Goal: Task Accomplishment & Management: Manage account settings

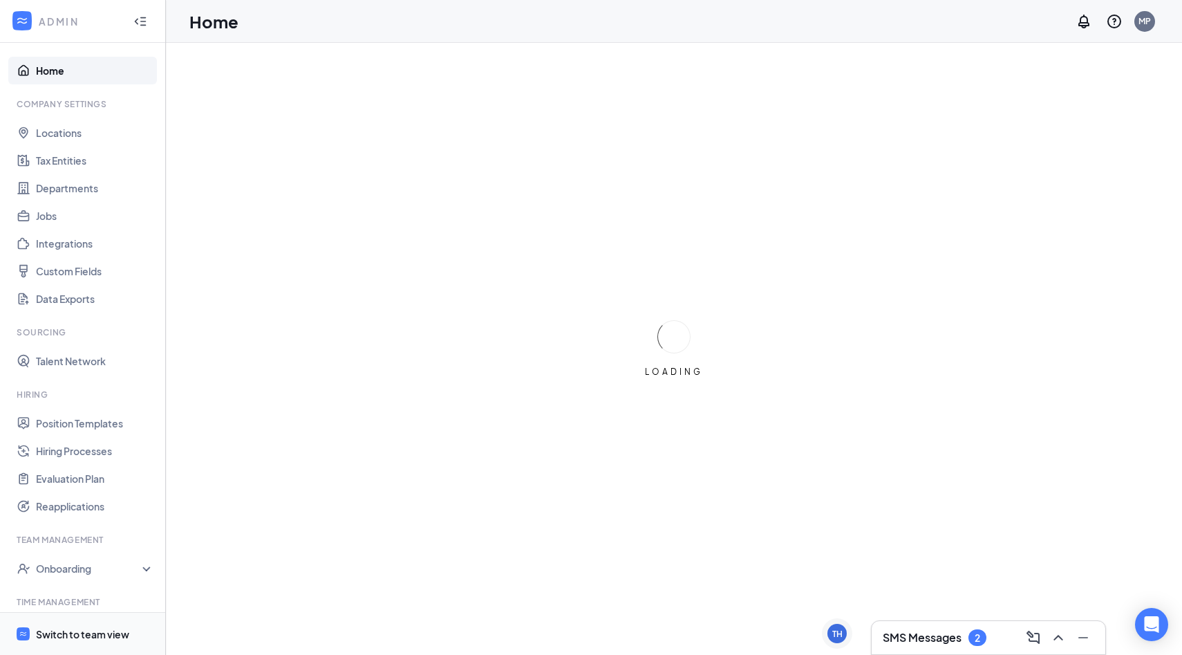
click at [63, 634] on div "Switch to team view" at bounding box center [82, 634] width 93 height 14
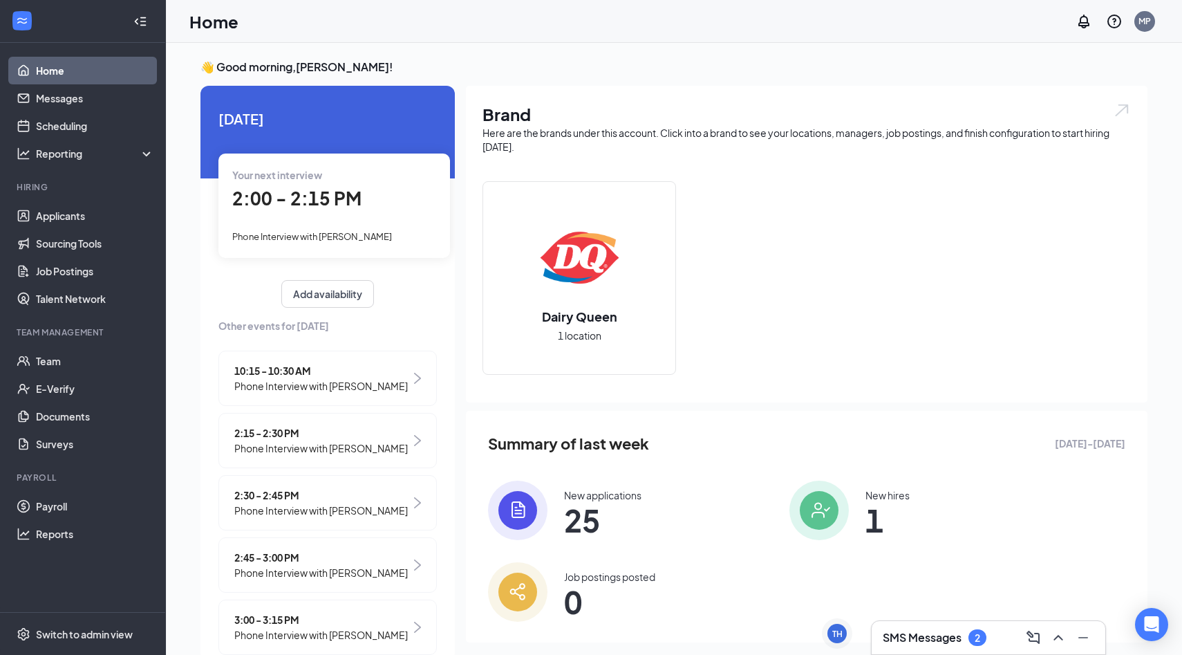
click at [368, 225] on div "Your next interview 2:00 - 2:15 PM Phone Interview with [PERSON_NAME]" at bounding box center [334, 206] width 232 height 104
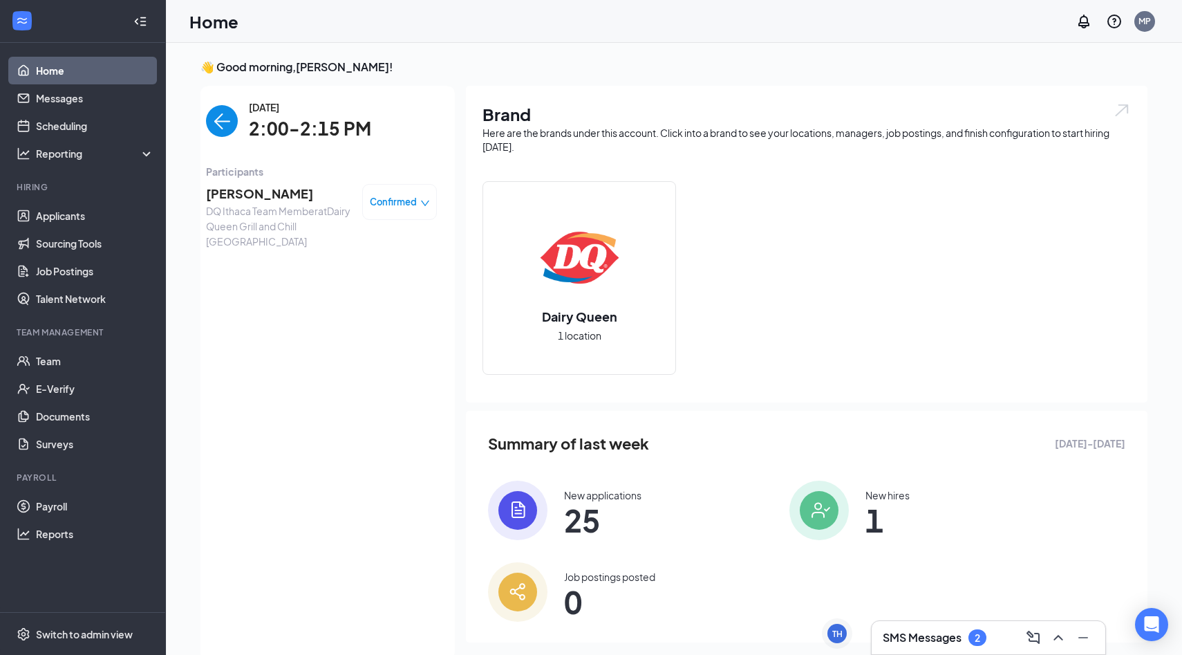
scroll to position [6, 0]
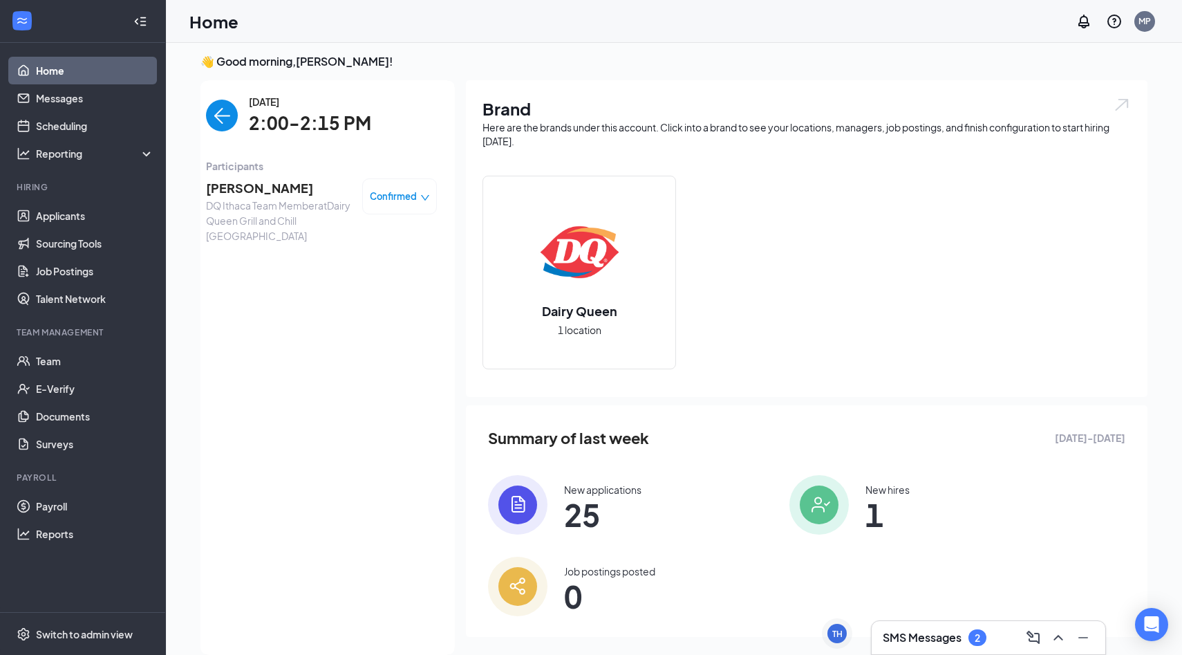
click at [266, 187] on span "[PERSON_NAME]" at bounding box center [278, 187] width 145 height 19
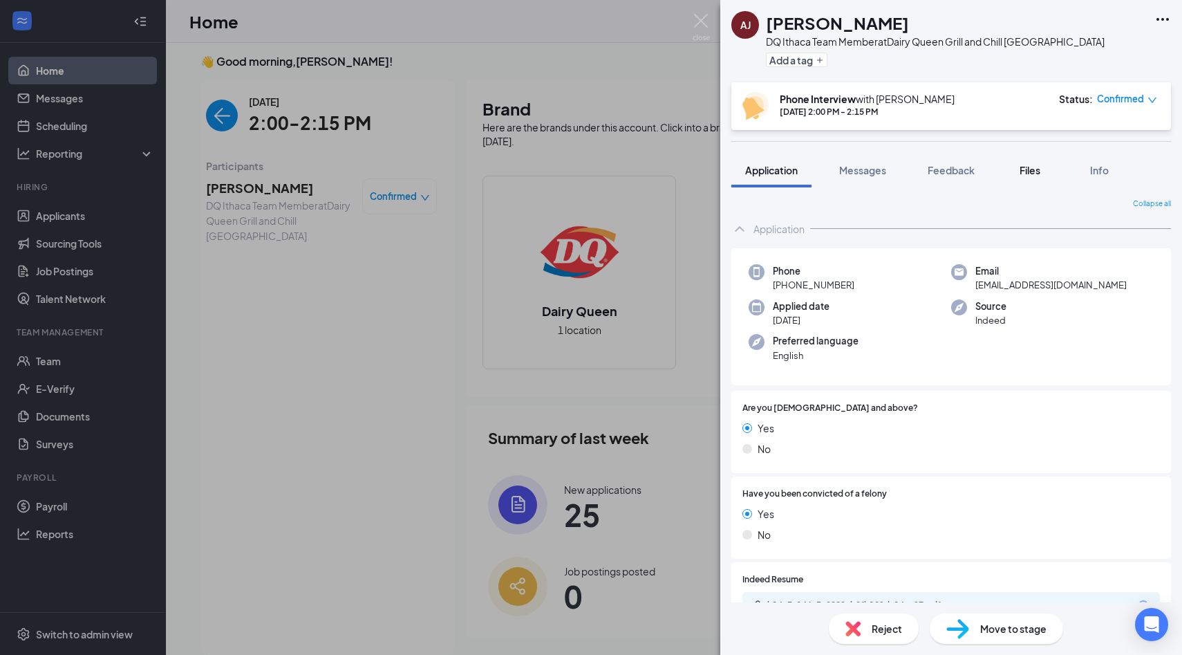
click at [1045, 178] on button "Files" at bounding box center [1030, 170] width 55 height 35
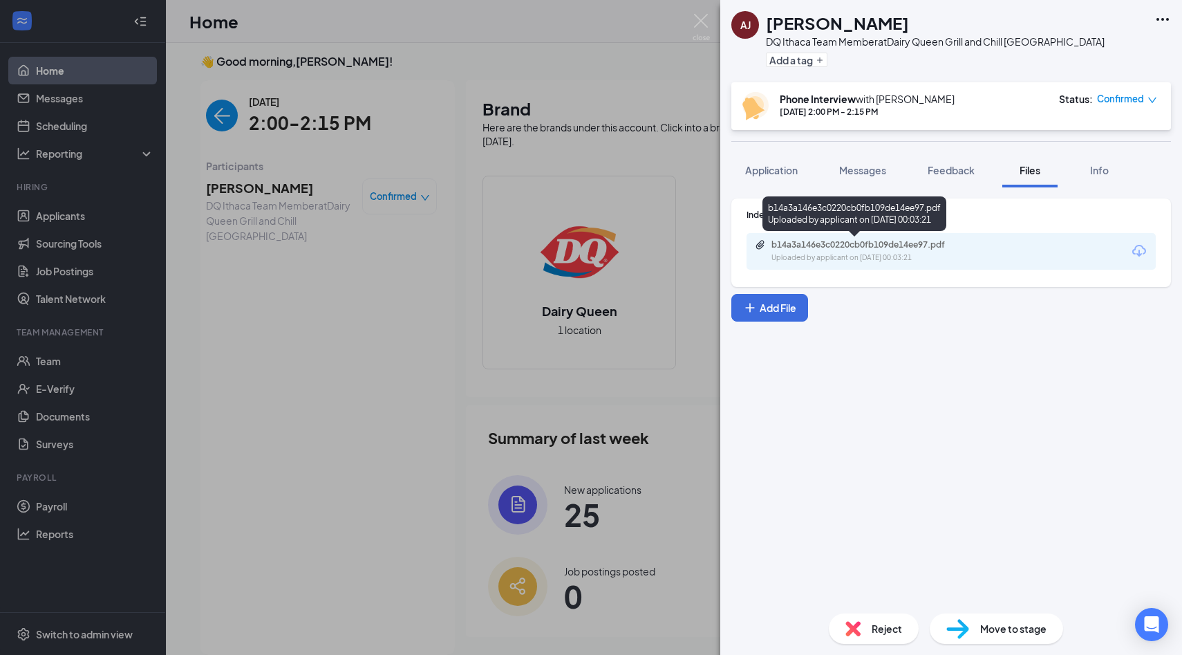
click at [879, 245] on div "b14a3a146e3c0220cb0fb109de14ee97.pdf" at bounding box center [869, 244] width 194 height 11
click at [882, 174] on span "Messages" at bounding box center [862, 170] width 47 height 12
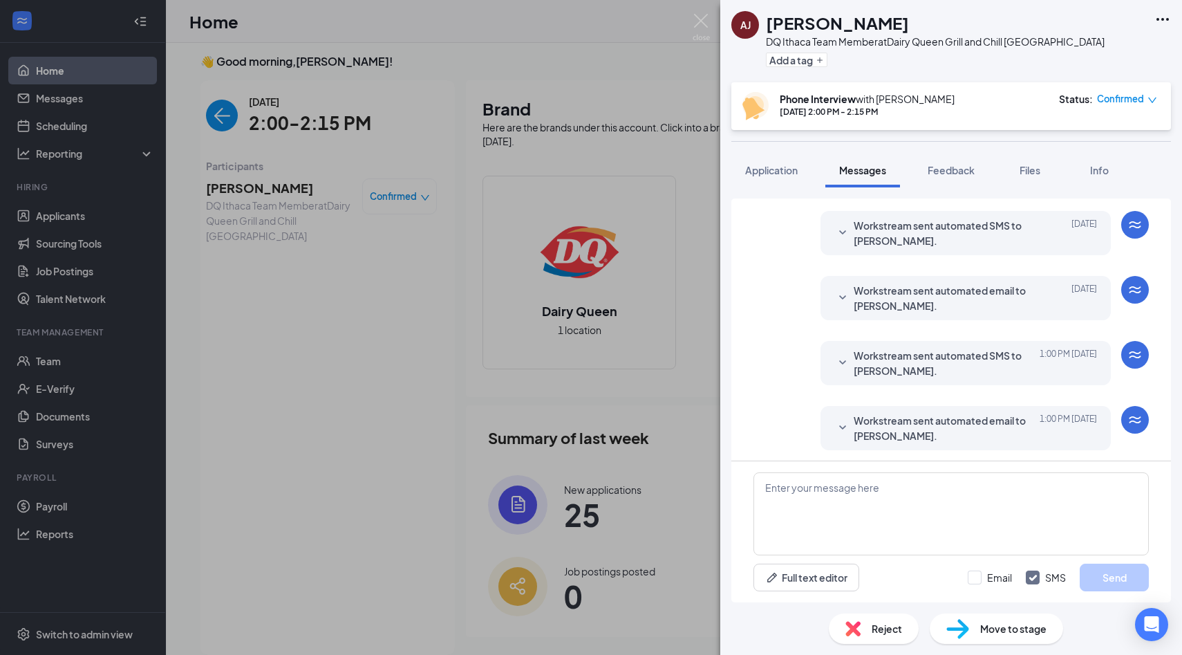
scroll to position [382, 0]
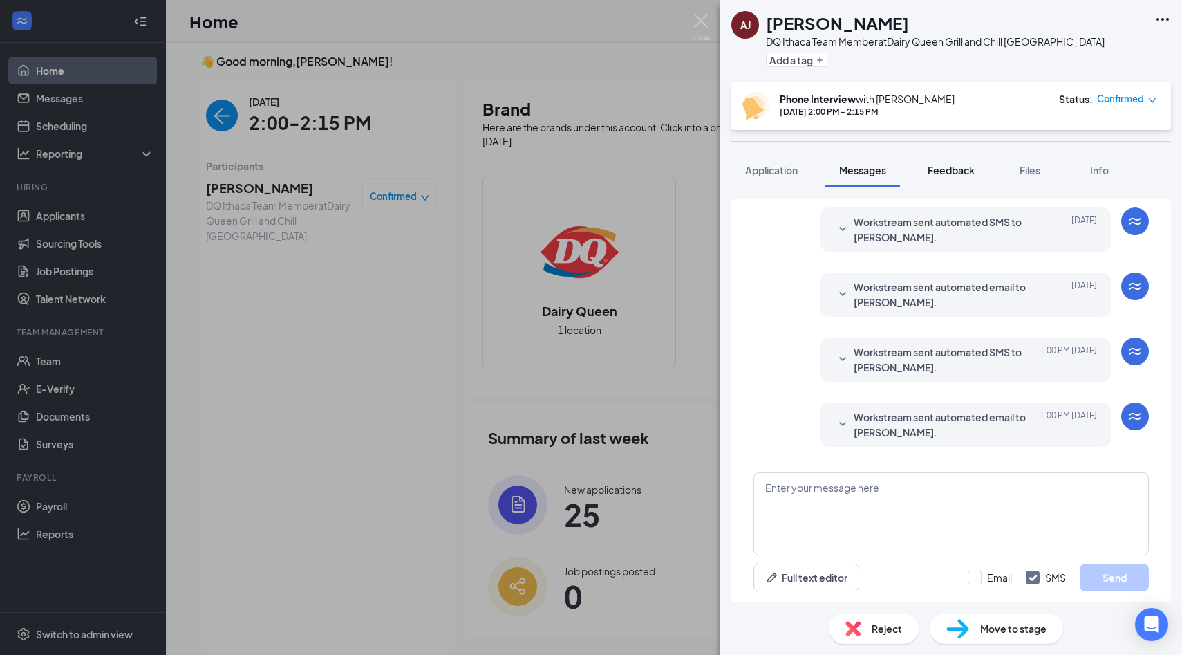
click at [940, 167] on span "Feedback" at bounding box center [951, 170] width 47 height 12
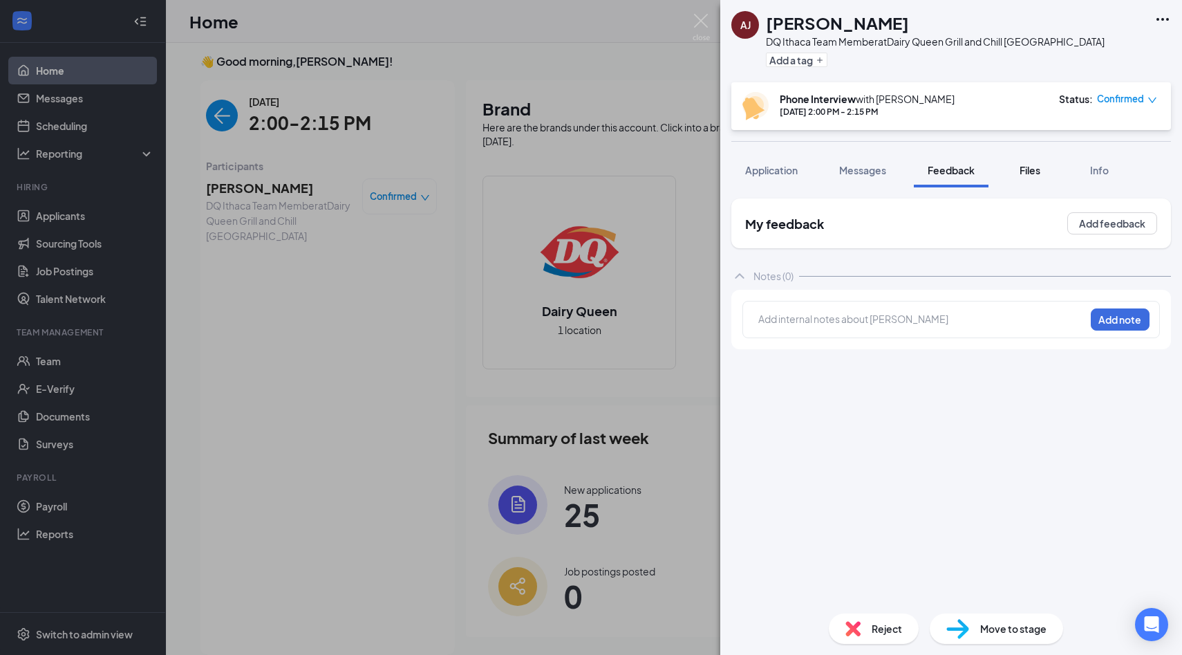
click at [1018, 170] on div "Files" at bounding box center [1030, 170] width 28 height 14
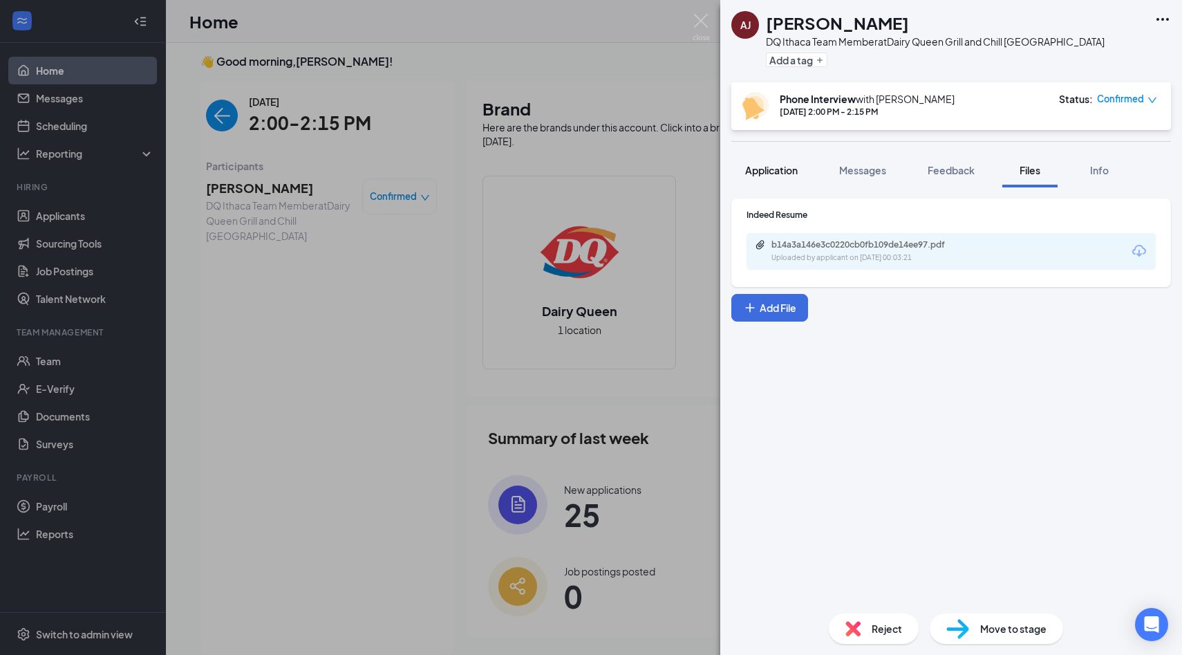
click at [781, 172] on span "Application" at bounding box center [771, 170] width 53 height 12
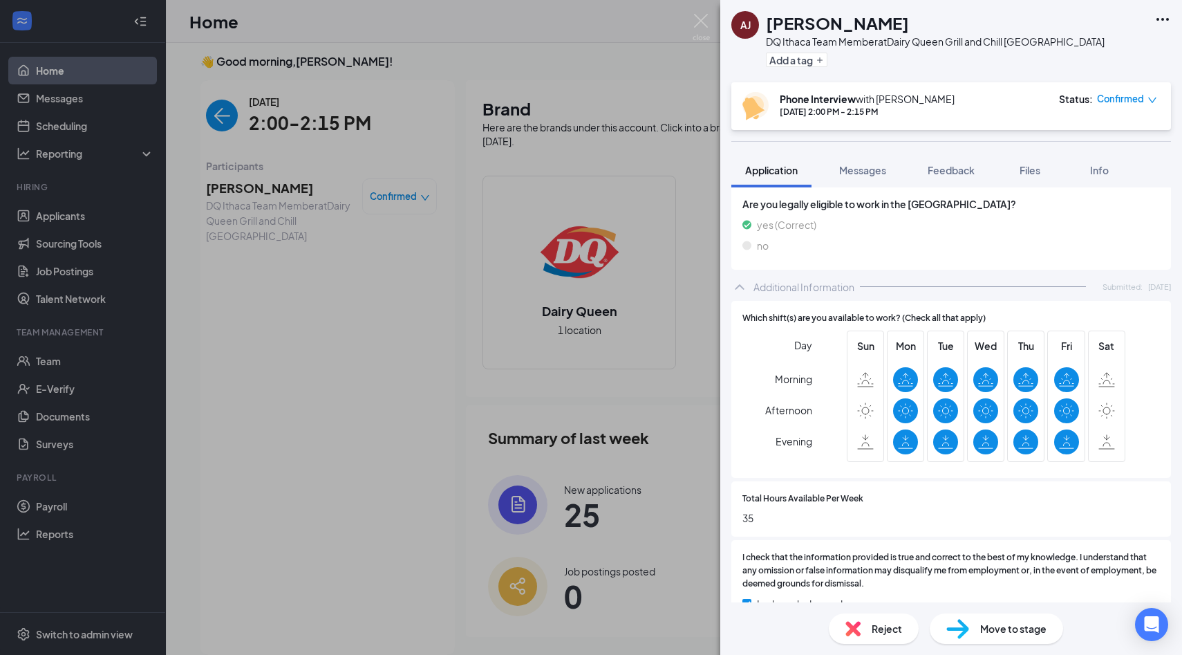
scroll to position [451, 0]
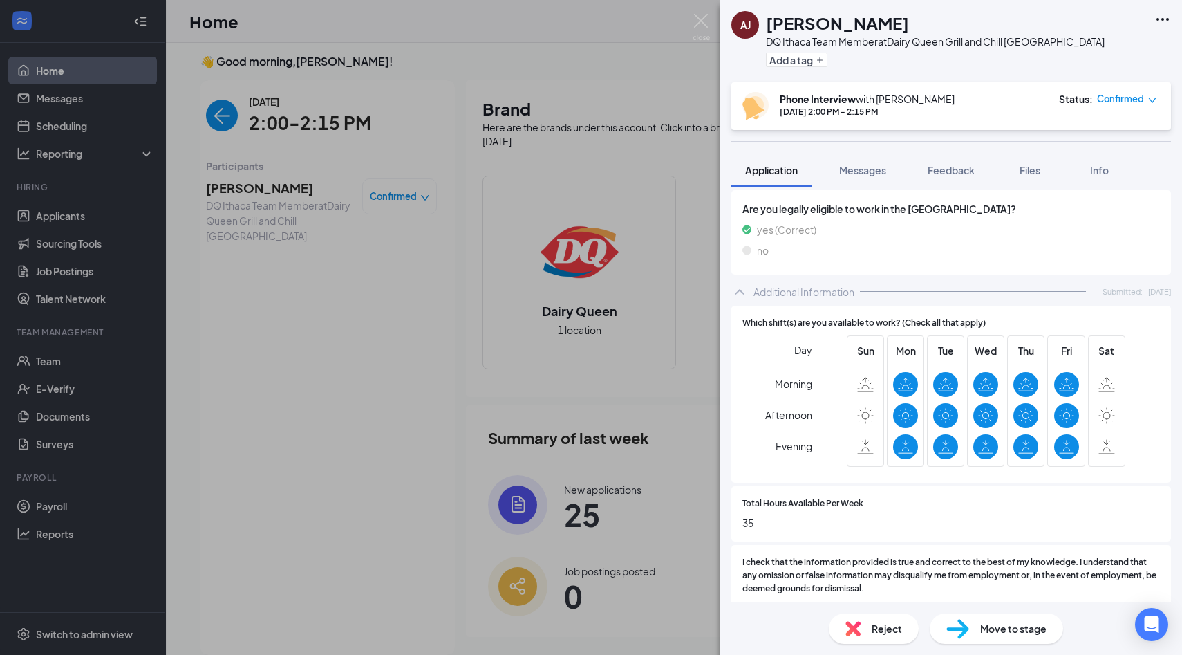
click at [877, 626] on span "Reject" at bounding box center [887, 628] width 30 height 15
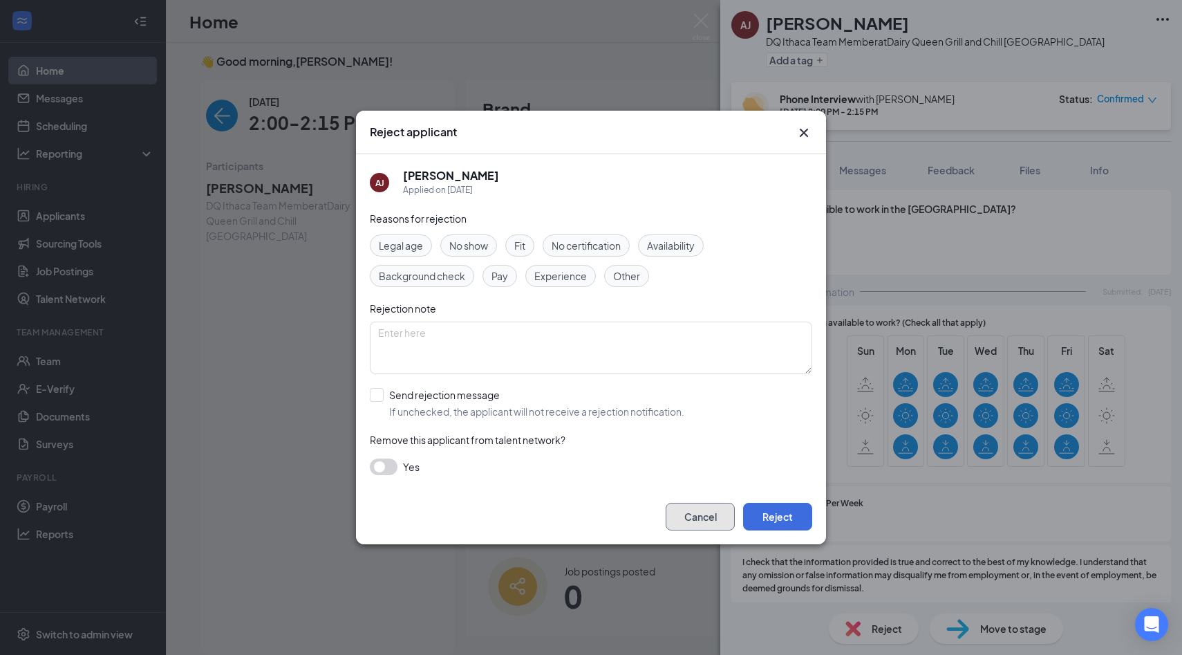
click at [720, 514] on button "Cancel" at bounding box center [700, 517] width 69 height 28
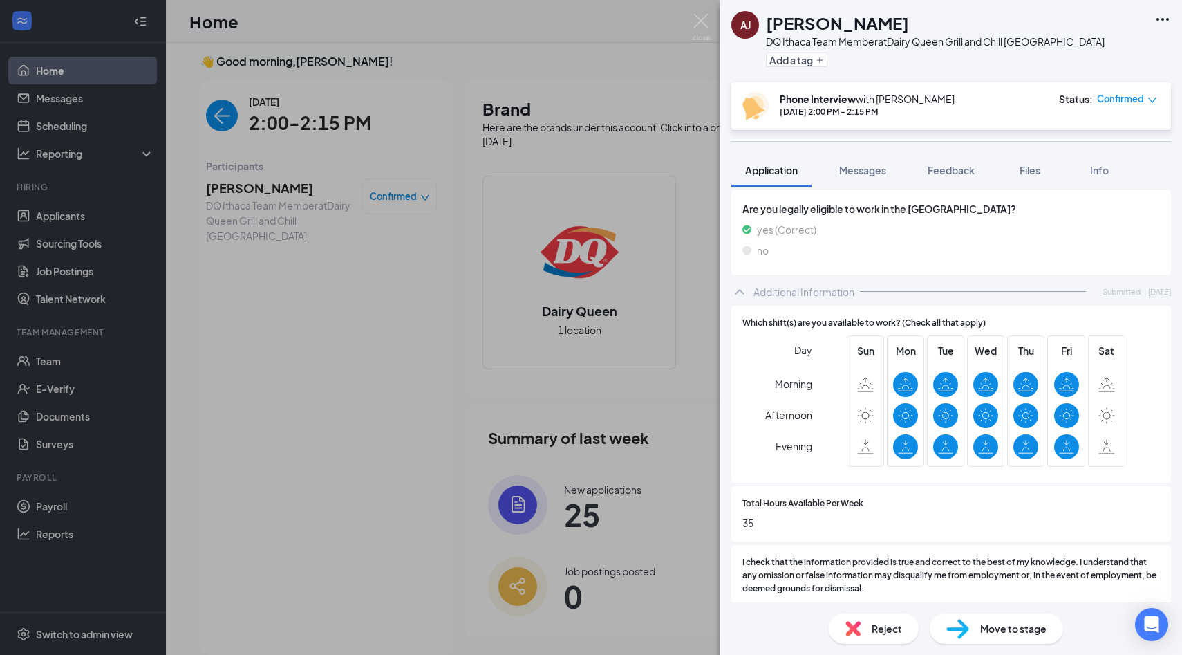
scroll to position [0, 0]
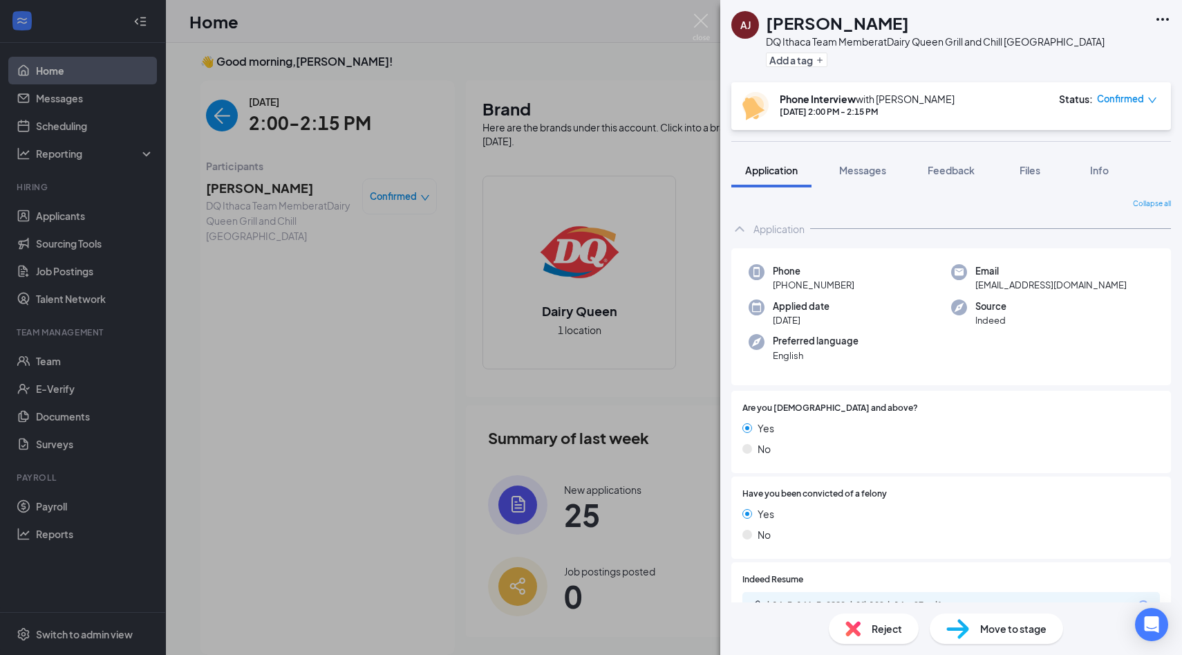
click at [891, 636] on div "Reject" at bounding box center [874, 628] width 90 height 30
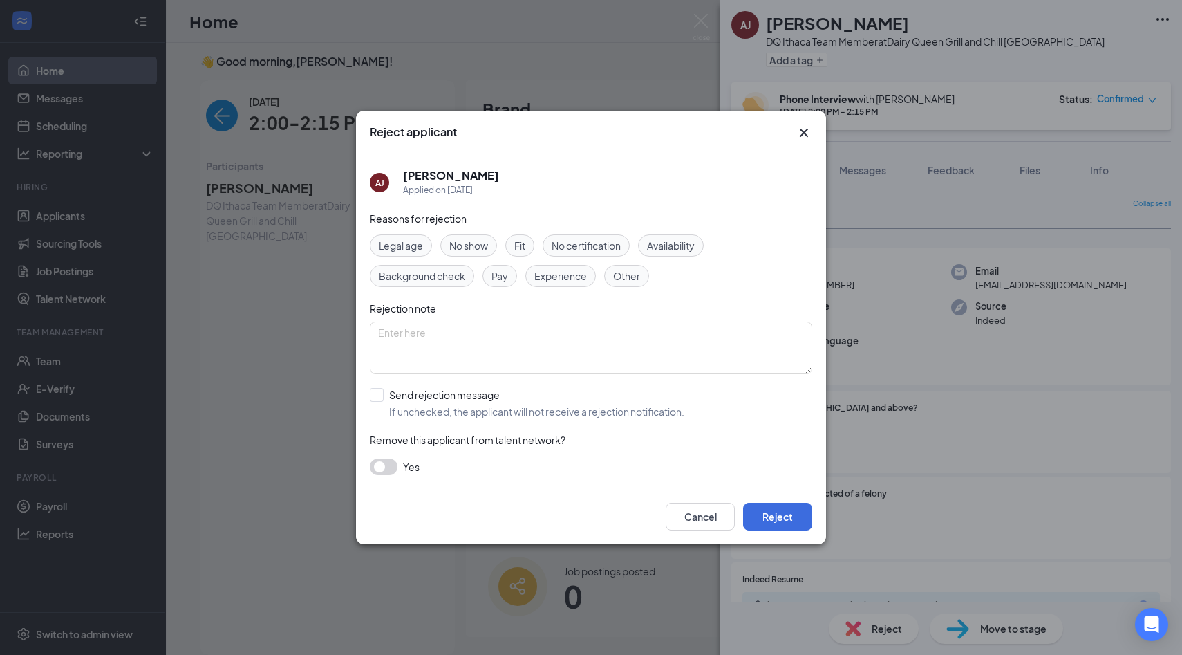
click at [480, 246] on span "No show" at bounding box center [468, 245] width 39 height 15
click at [783, 527] on button "Reject" at bounding box center [777, 517] width 69 height 28
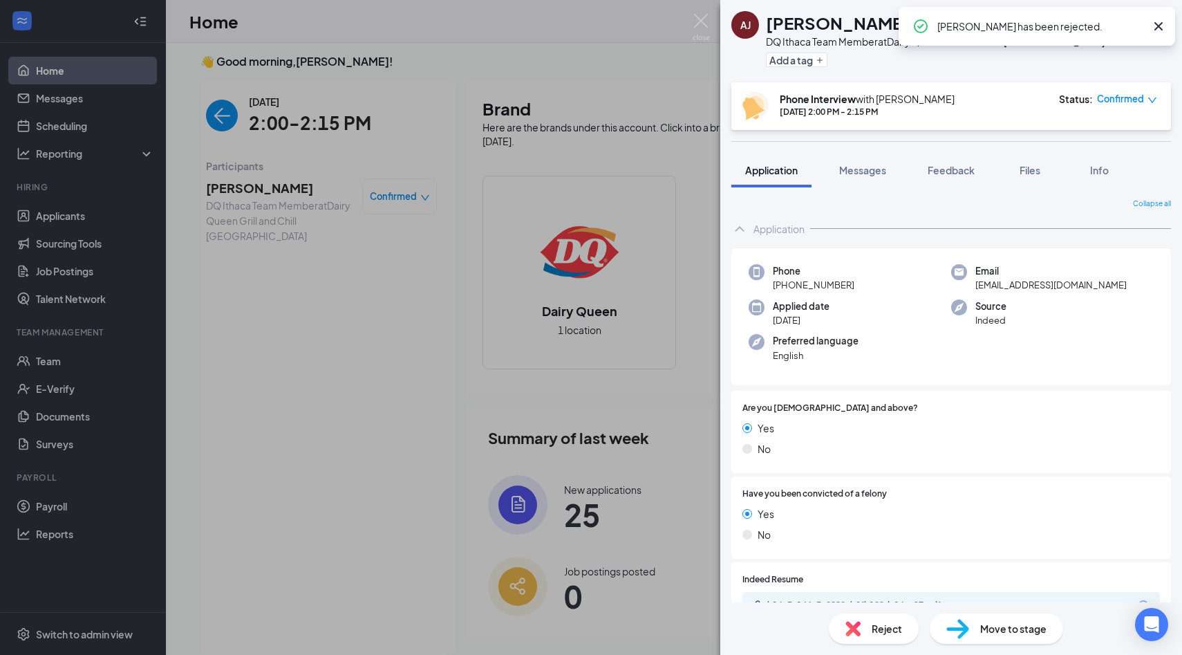
click at [1149, 22] on div "[PERSON_NAME] has been rejected." at bounding box center [1053, 26] width 230 height 17
click at [1157, 22] on icon "Cross" at bounding box center [1159, 26] width 17 height 17
click at [706, 21] on img at bounding box center [701, 27] width 17 height 27
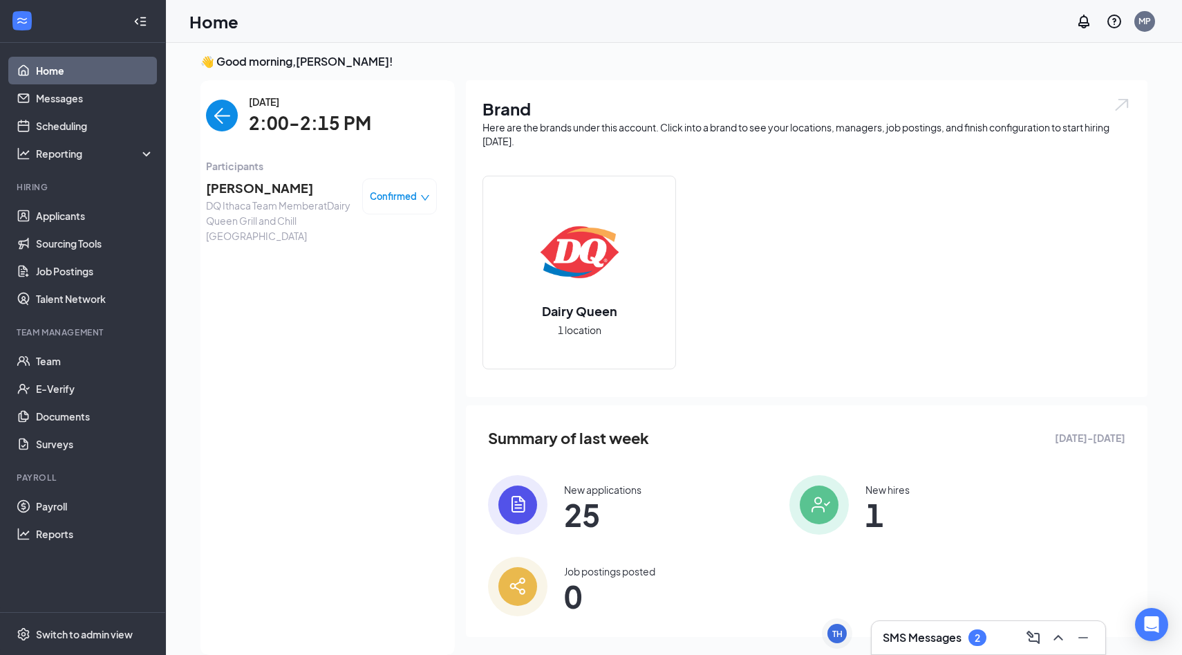
click at [221, 121] on img "back-button" at bounding box center [222, 116] width 32 height 32
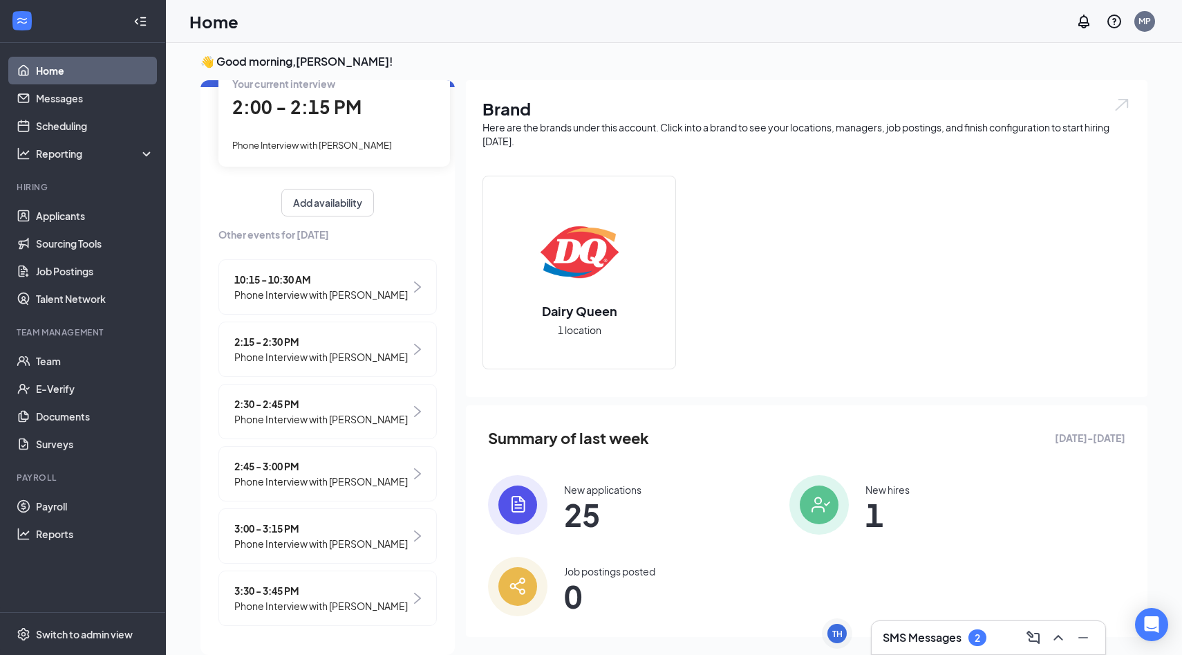
scroll to position [106, 0]
click at [338, 349] on span "Phone Interview with [PERSON_NAME]" at bounding box center [321, 356] width 174 height 15
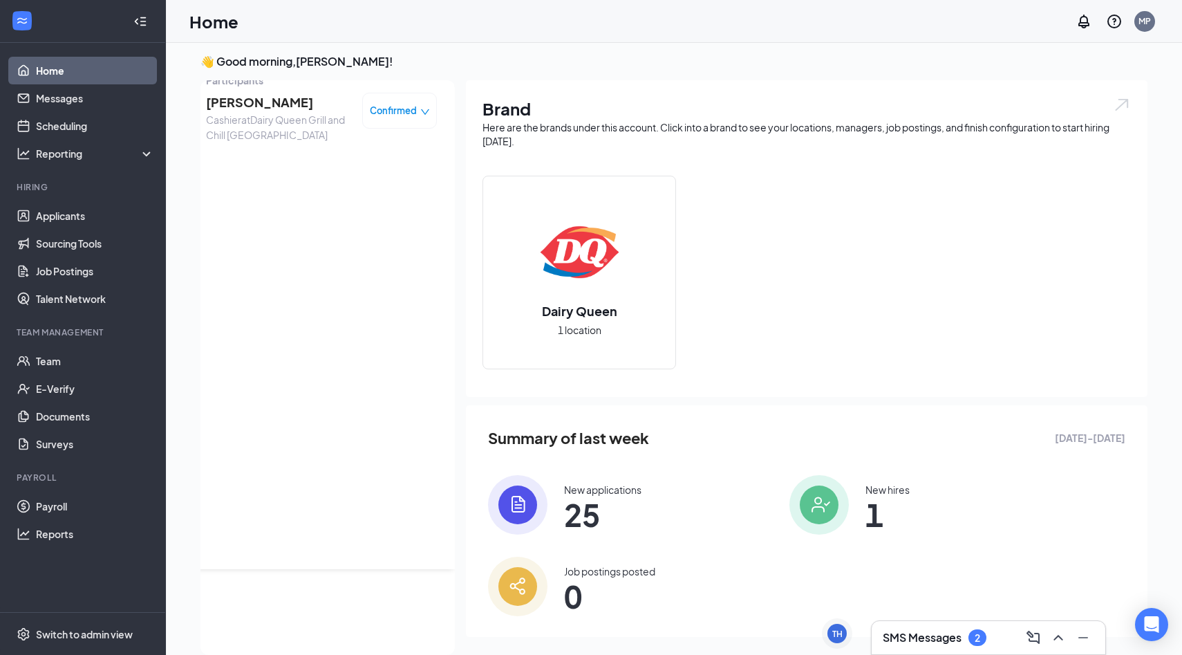
scroll to position [0, 0]
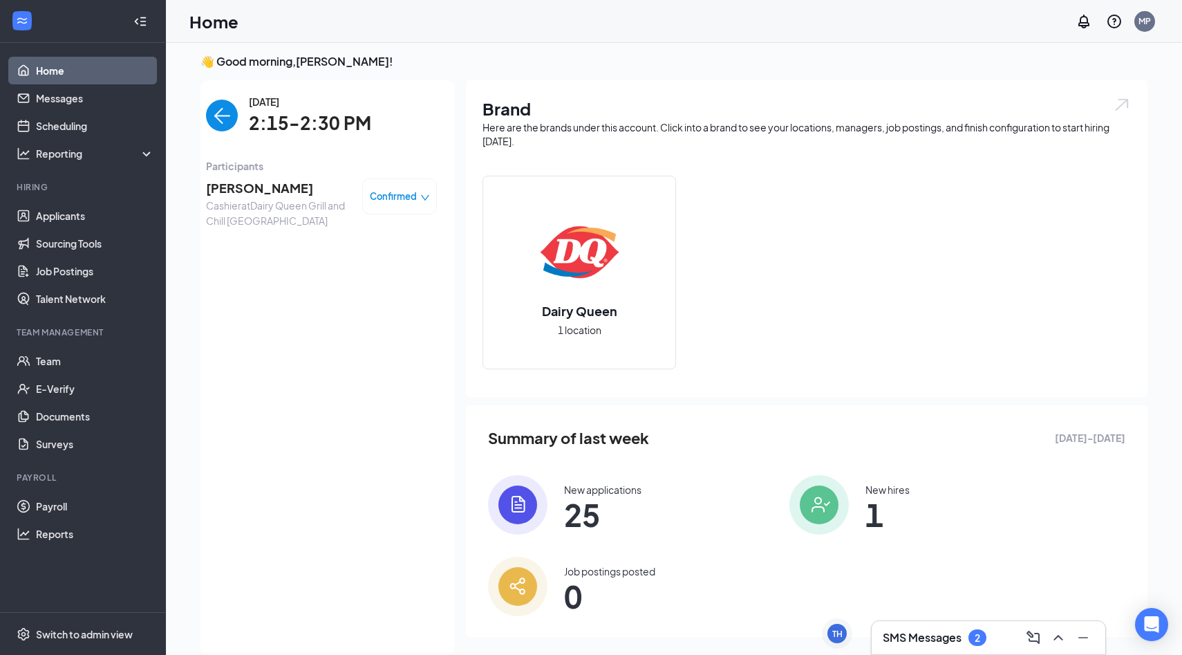
click at [263, 176] on div "[PERSON_NAME] Cashier at [GEOGRAPHIC_DATA] and Chill Ithaca Confirmed" at bounding box center [321, 203] width 231 height 59
click at [263, 184] on span "[PERSON_NAME]" at bounding box center [278, 187] width 145 height 19
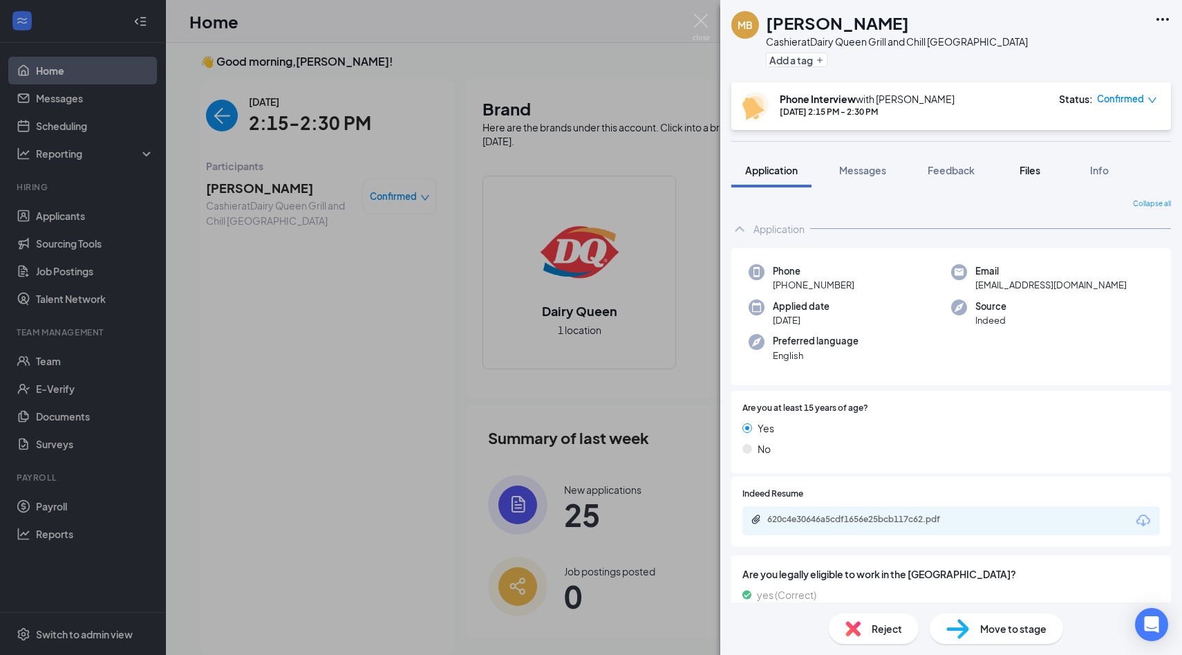
click at [1044, 176] on div "Files" at bounding box center [1030, 170] width 28 height 14
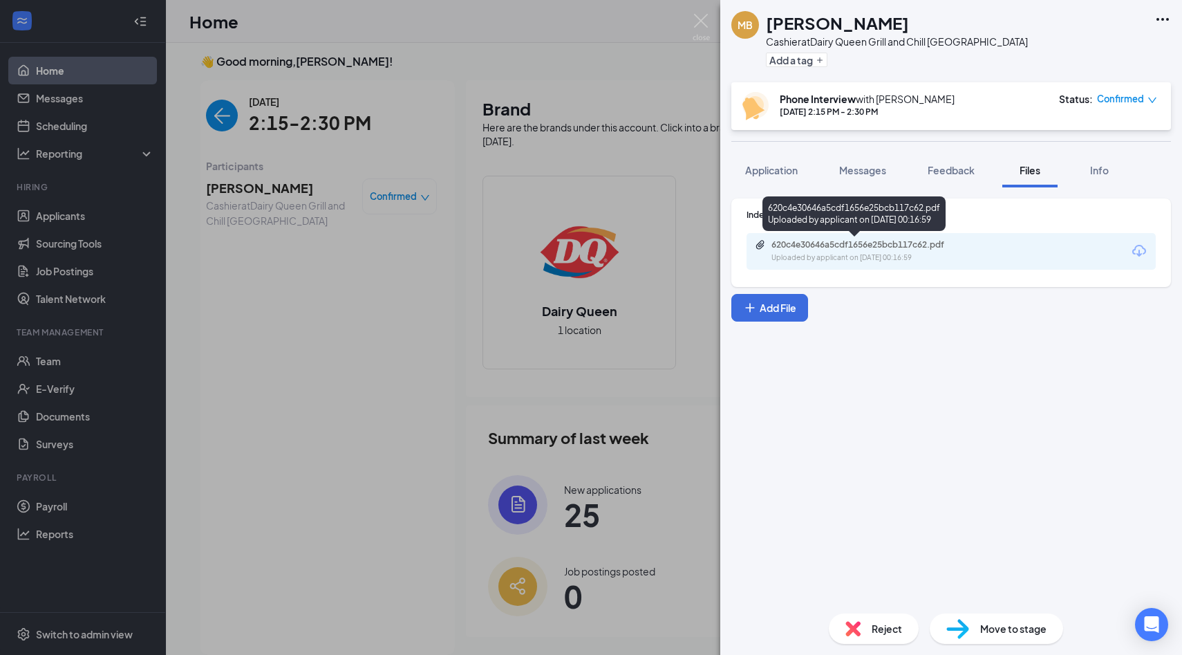
click at [824, 251] on div "620c4e30646a5cdf1656e25bcb117c62.pdf Uploaded by applicant on [DATE] 00:16:59" at bounding box center [867, 251] width 224 height 24
click at [870, 244] on div "620c4e30646a5cdf1656e25bcb117c62.pdf" at bounding box center [869, 244] width 194 height 11
click at [704, 23] on img at bounding box center [701, 27] width 17 height 27
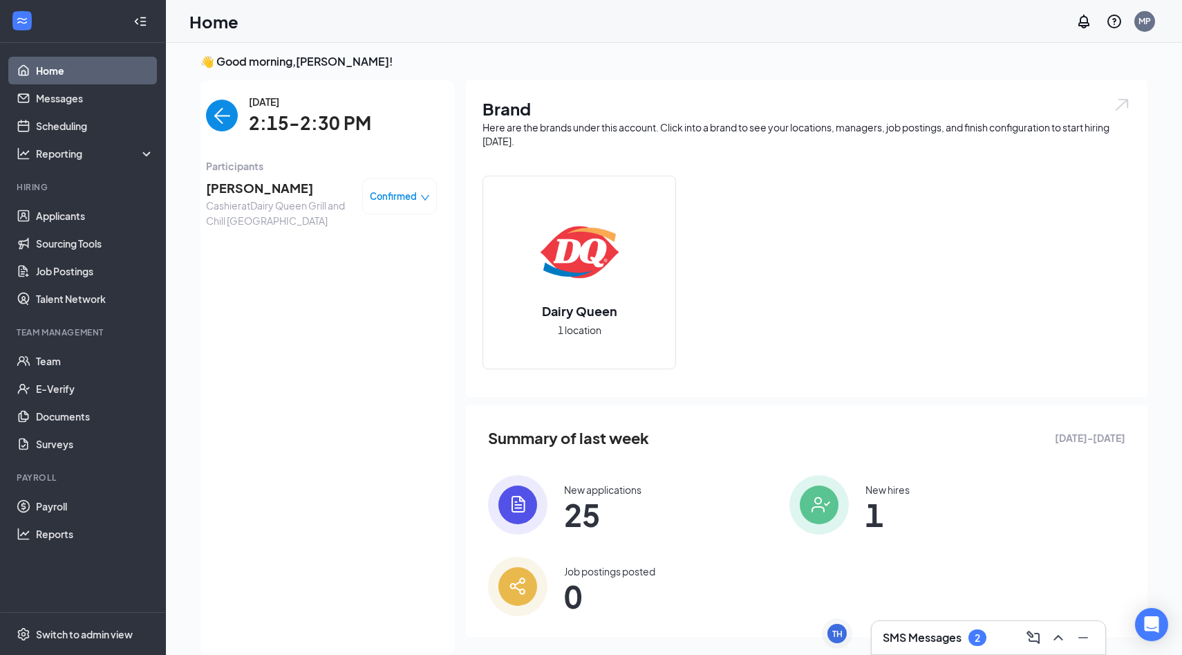
click at [223, 122] on img "back-button" at bounding box center [222, 116] width 32 height 32
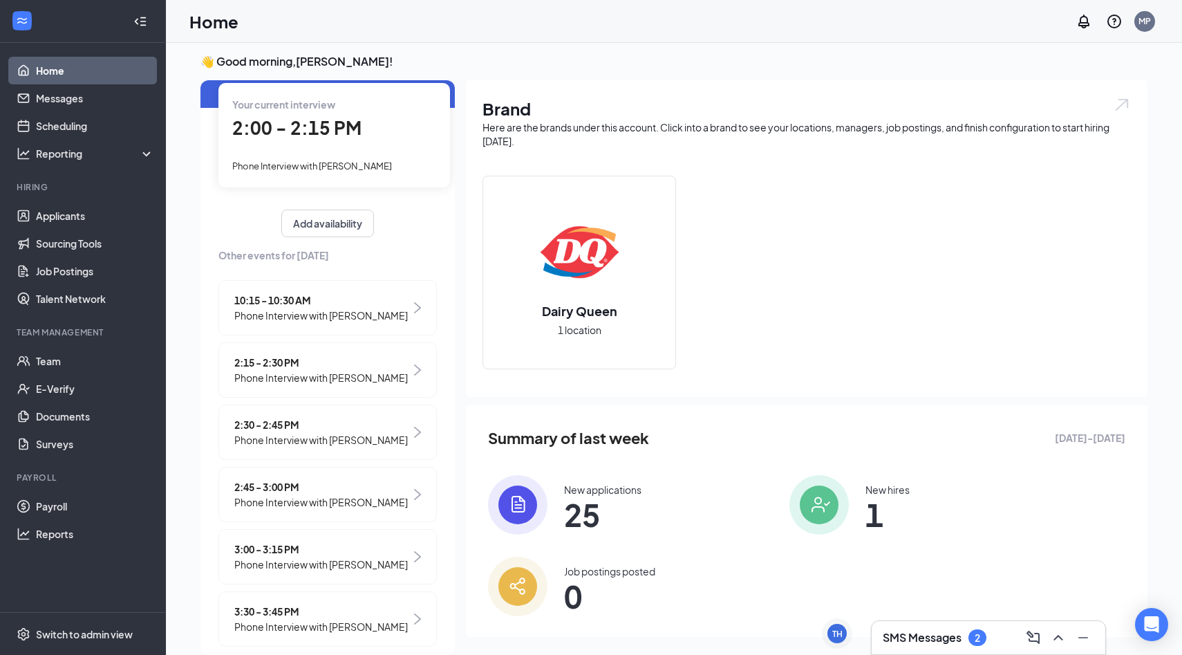
scroll to position [69, 0]
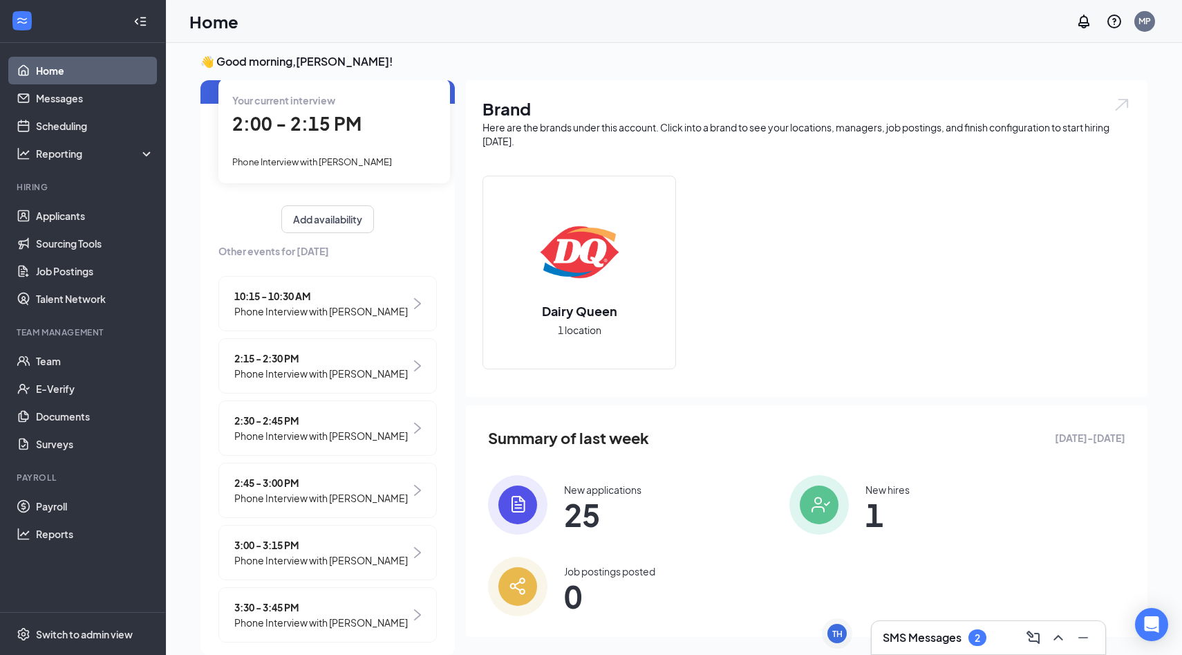
click at [292, 443] on span "Phone Interview with [PERSON_NAME]" at bounding box center [321, 435] width 174 height 15
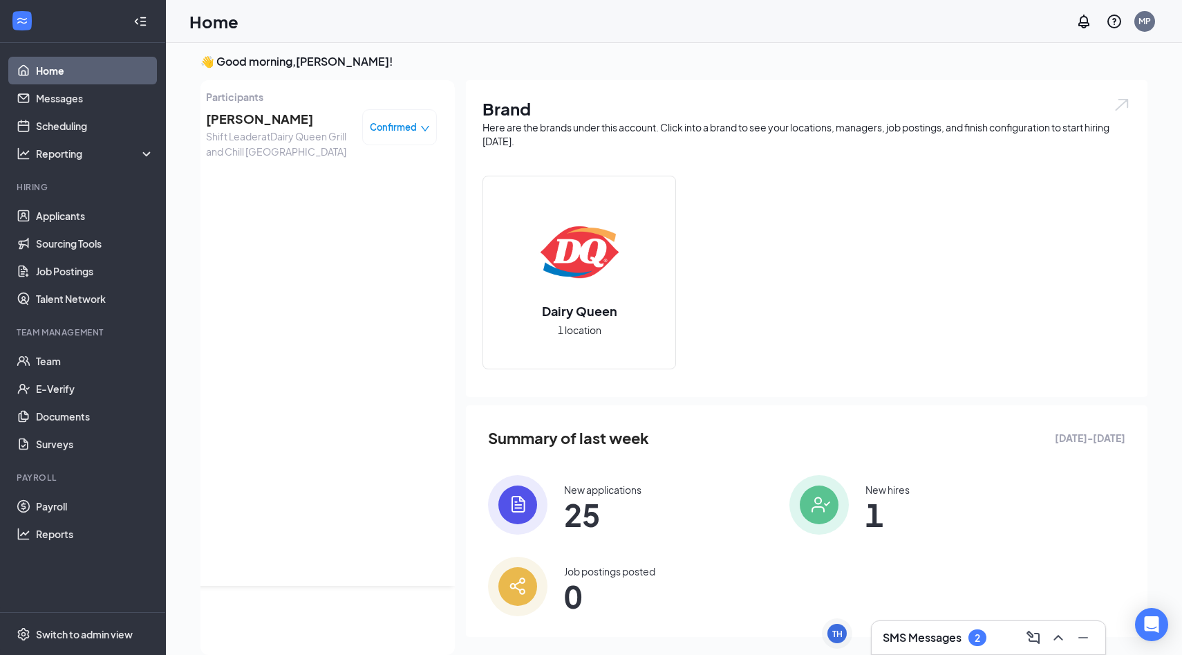
scroll to position [0, 0]
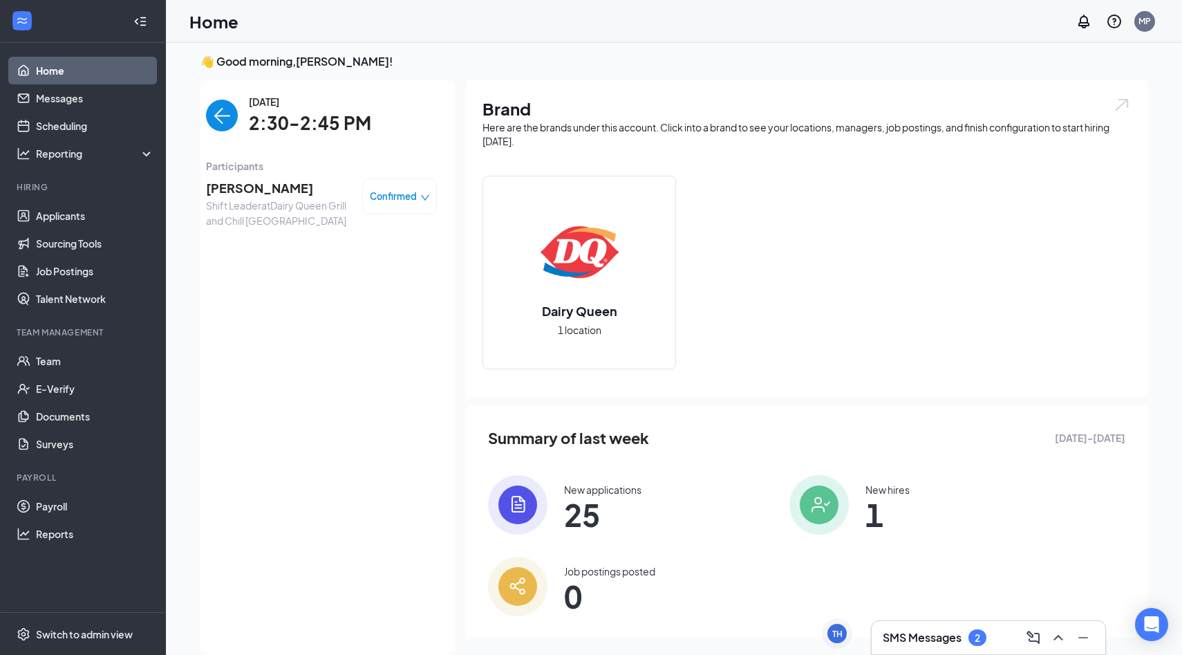
click at [299, 190] on span "[PERSON_NAME]" at bounding box center [278, 187] width 145 height 19
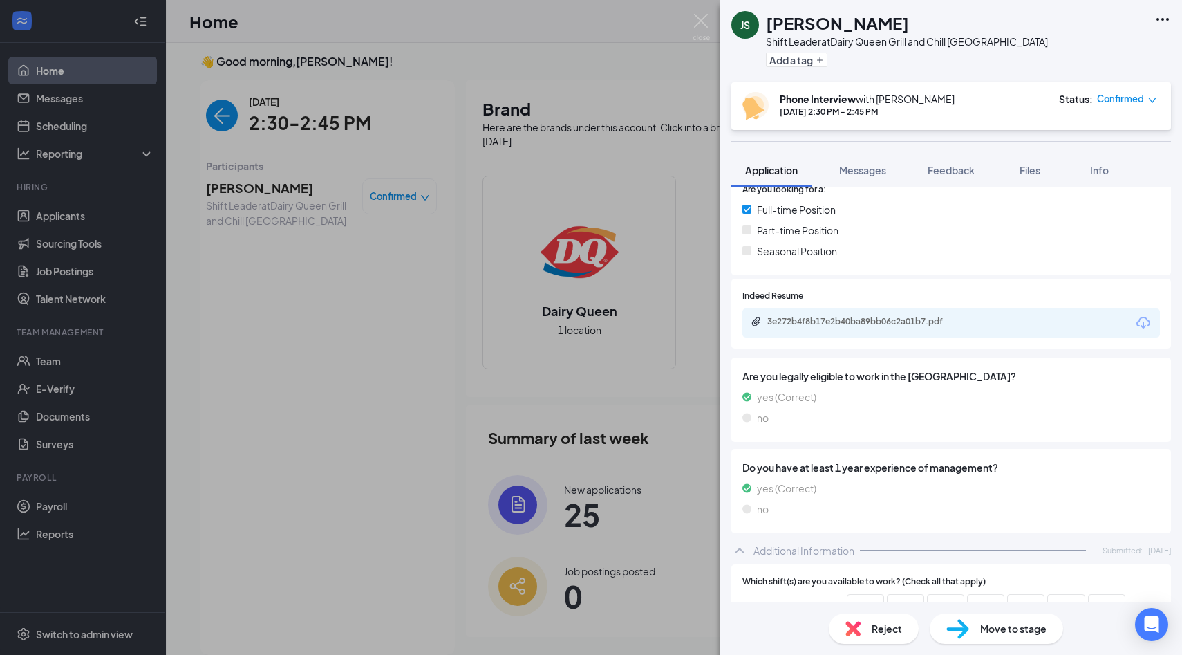
scroll to position [71, 0]
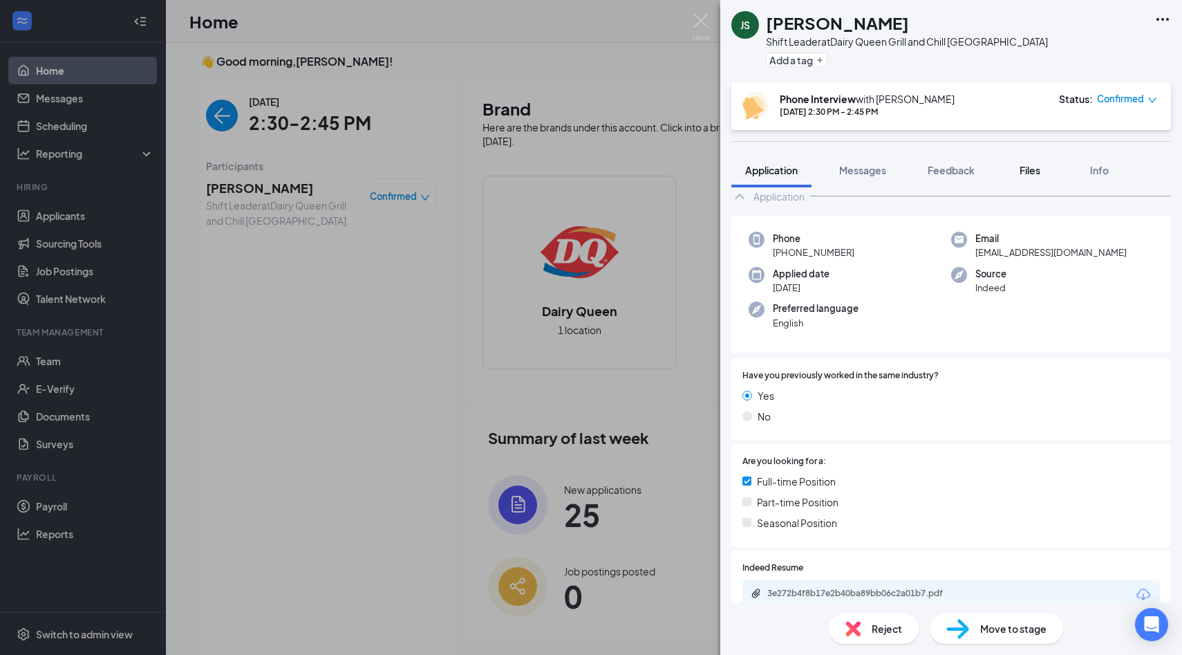
click at [1027, 176] on div "Files" at bounding box center [1030, 170] width 28 height 14
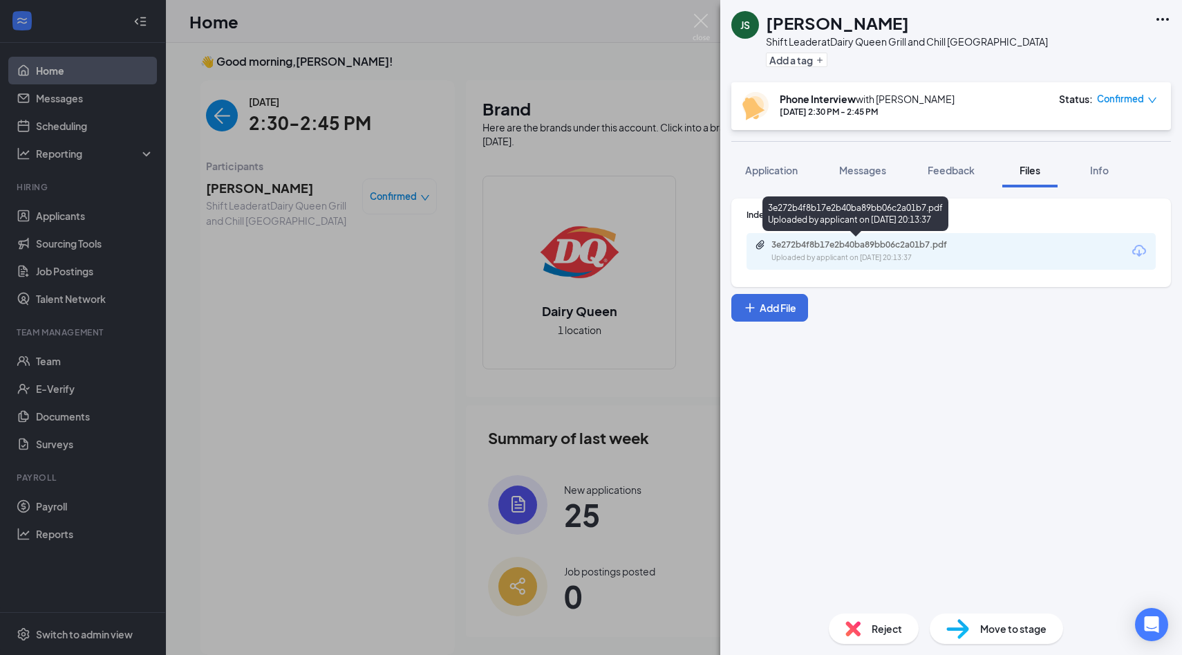
click at [851, 240] on div "3e272b4f8b17e2b40ba89bb06c2a01b7.pdf" at bounding box center [869, 244] width 194 height 11
click at [292, 250] on div "JS [PERSON_NAME] Shift Leader at [GEOGRAPHIC_DATA] and Chill Ithaca Add a tag P…" at bounding box center [591, 327] width 1182 height 655
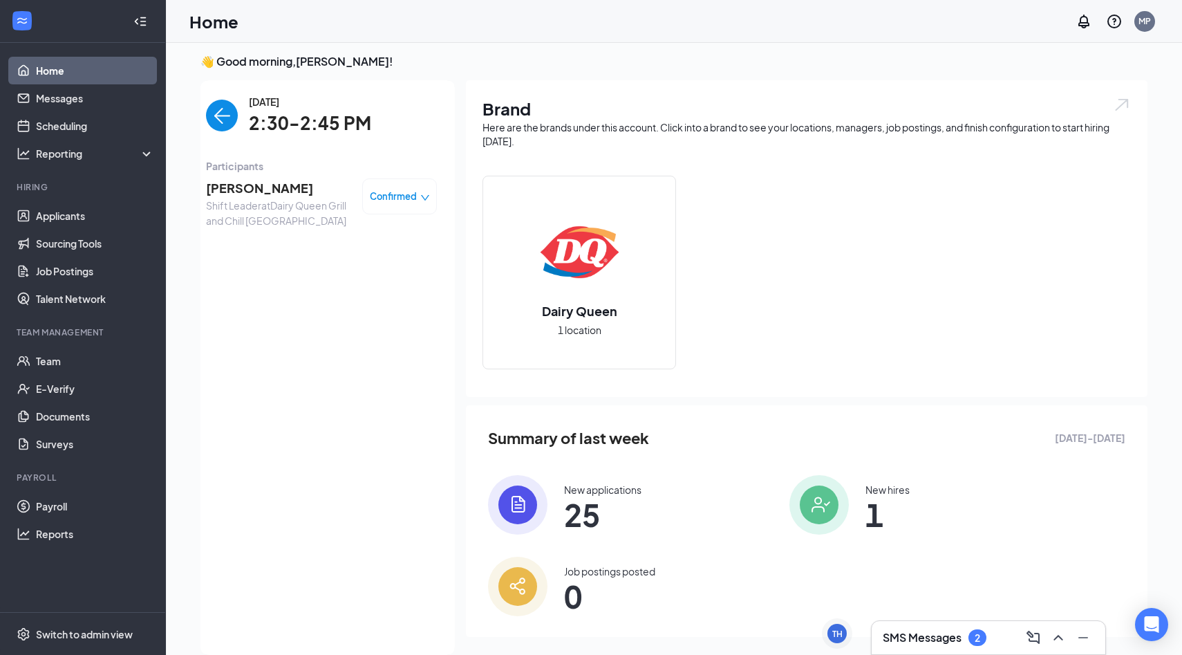
click at [234, 115] on img "back-button" at bounding box center [222, 116] width 32 height 32
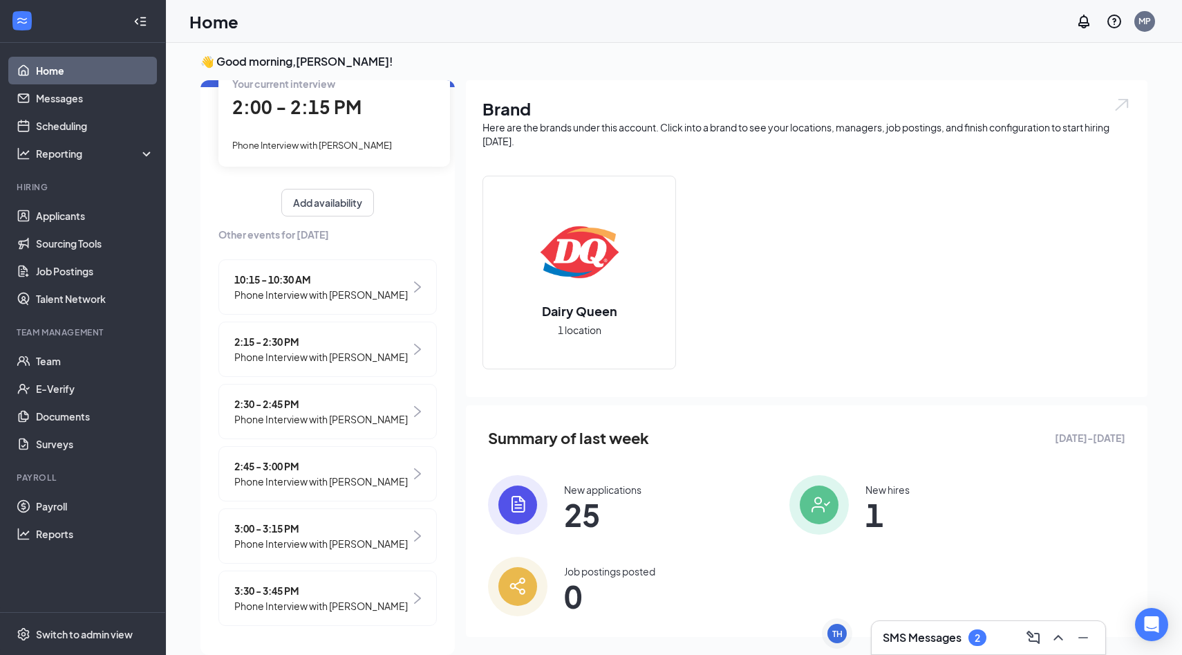
scroll to position [115, 0]
click at [326, 469] on span "2:45 - 3:00 PM" at bounding box center [321, 465] width 174 height 15
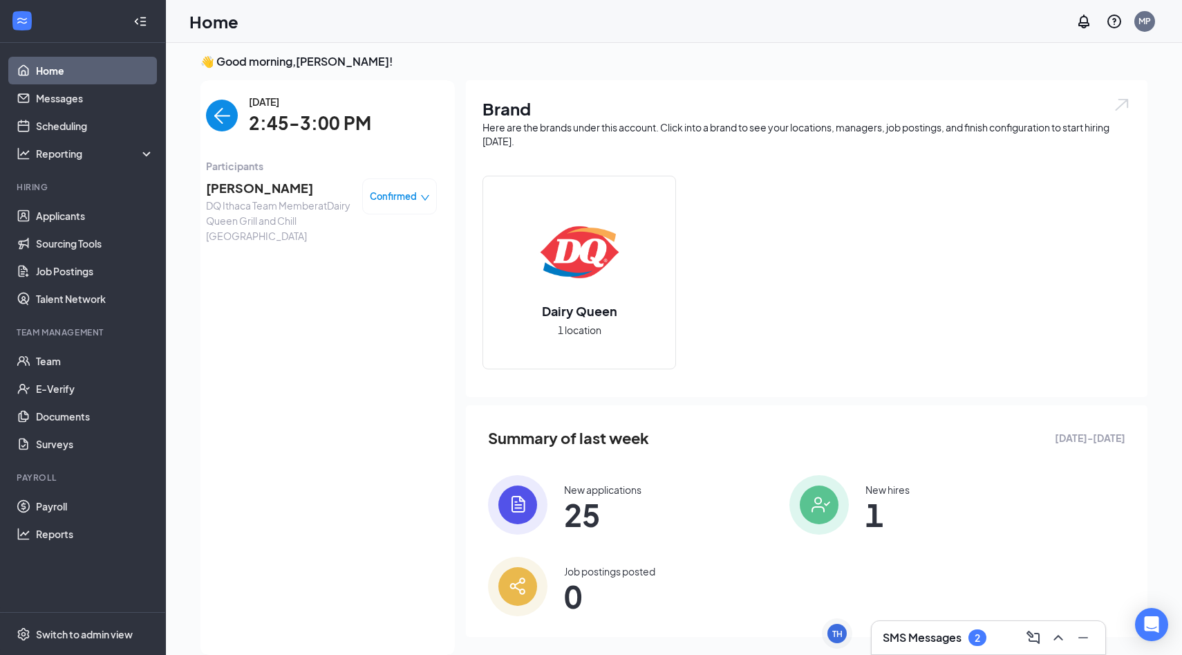
click at [255, 186] on span "[PERSON_NAME]" at bounding box center [278, 187] width 145 height 19
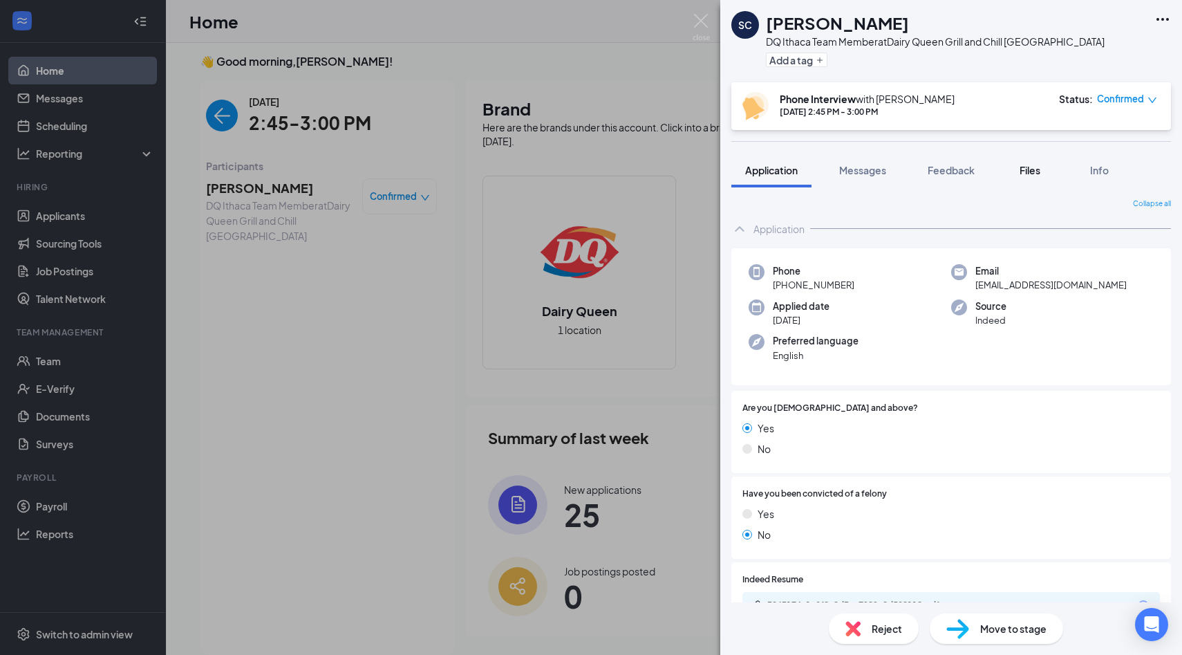
click at [1033, 172] on span "Files" at bounding box center [1030, 170] width 21 height 12
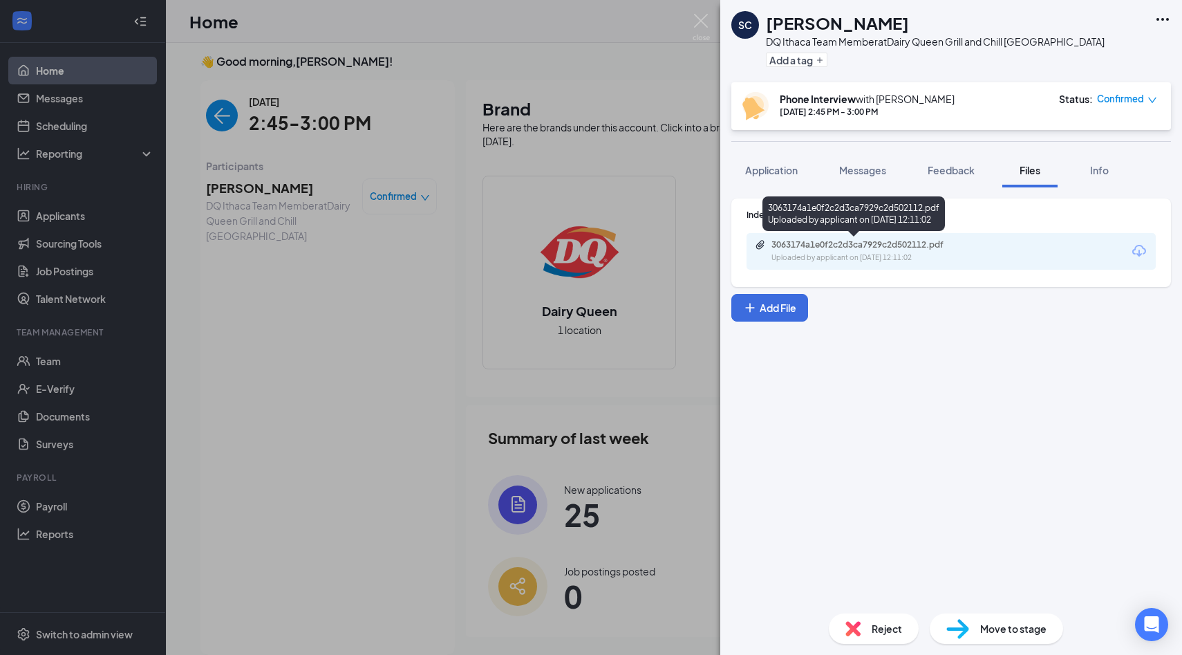
click at [807, 243] on div "3063174a1e0f2c2d3ca7929c2d502112.pdf" at bounding box center [869, 244] width 194 height 11
click at [275, 80] on div "SC [PERSON_NAME] DQ Ithaca Team Member at Dairy Queen Grill and Chill Ithaca Ad…" at bounding box center [591, 327] width 1182 height 655
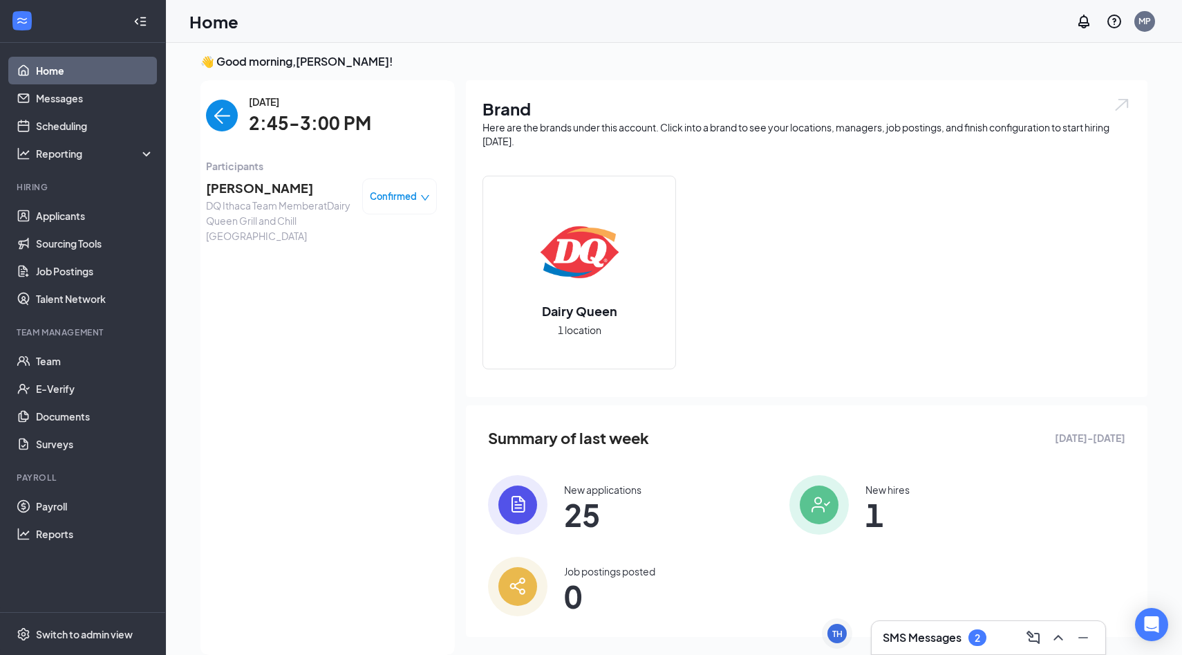
click at [218, 111] on img "back-button" at bounding box center [222, 116] width 32 height 32
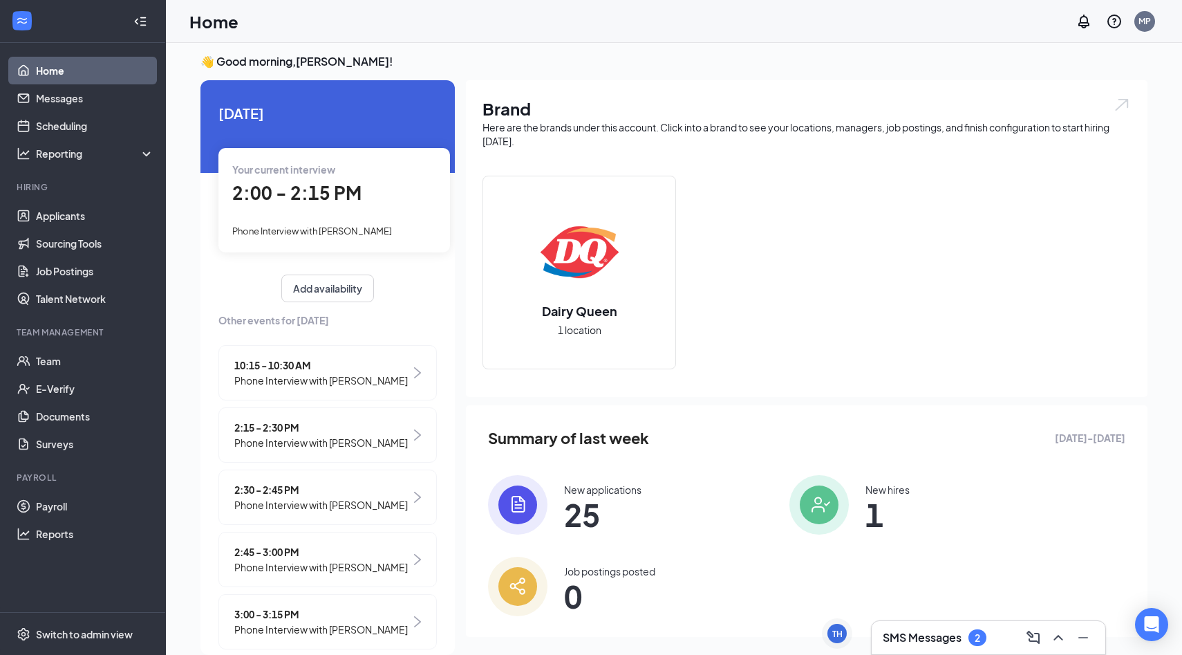
click at [261, 113] on span "[DATE]" at bounding box center [327, 112] width 218 height 21
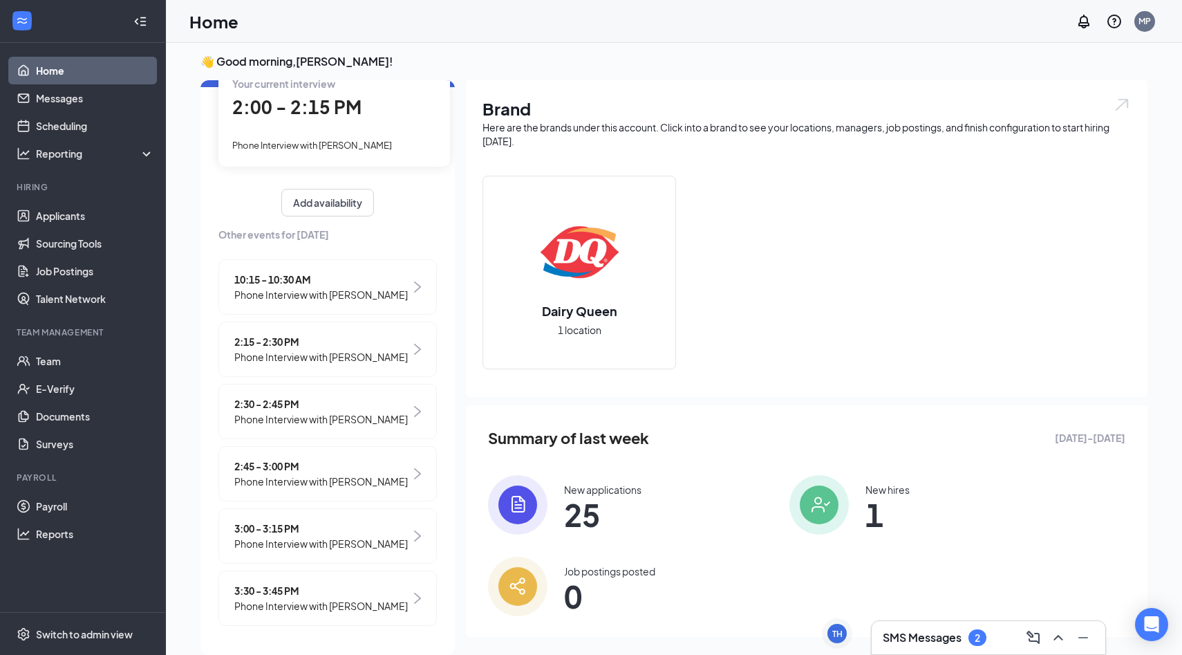
click at [257, 334] on span "2:15 - 2:30 PM" at bounding box center [321, 341] width 174 height 15
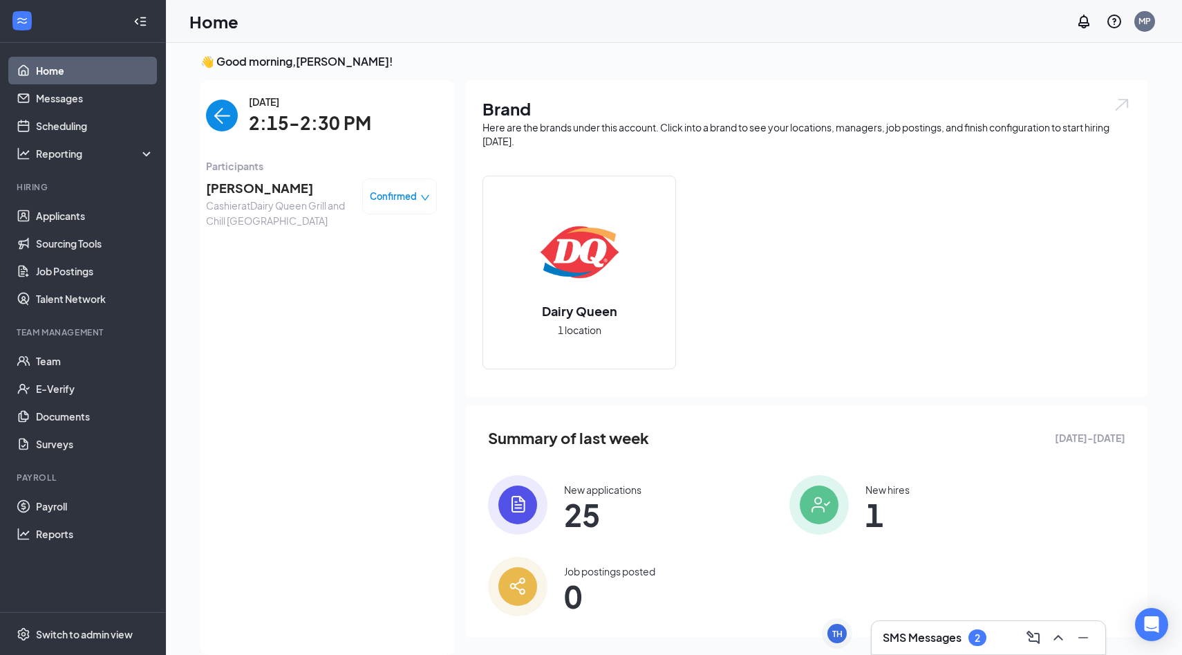
click at [281, 189] on span "[PERSON_NAME]" at bounding box center [278, 187] width 145 height 19
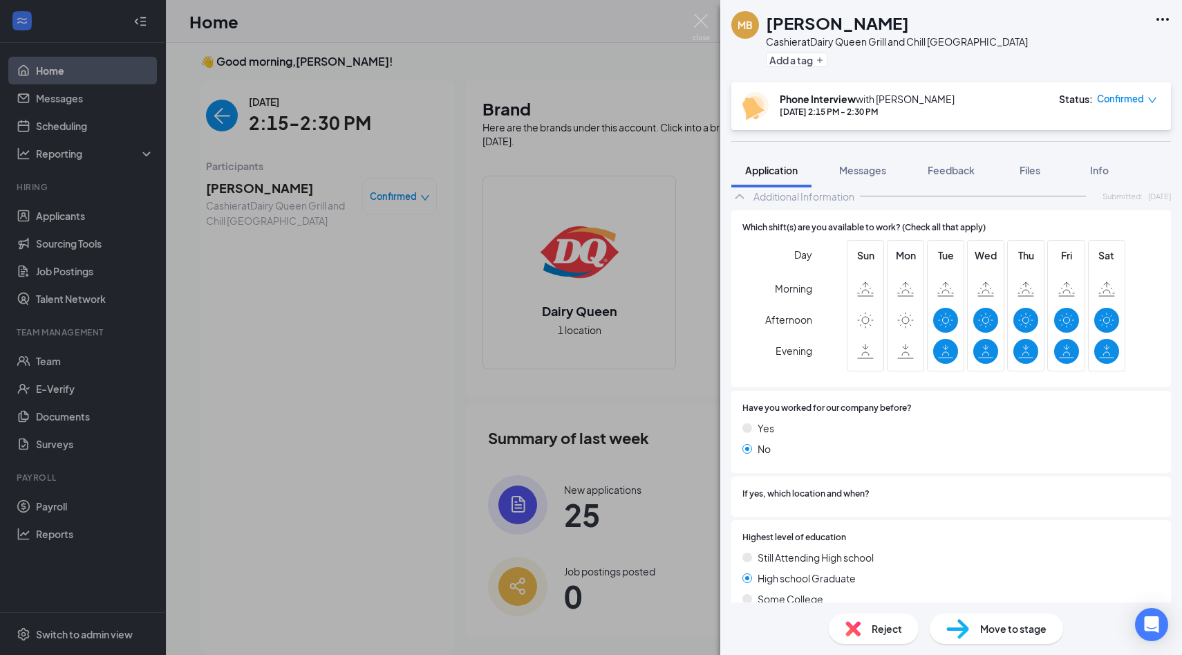
scroll to position [578, 0]
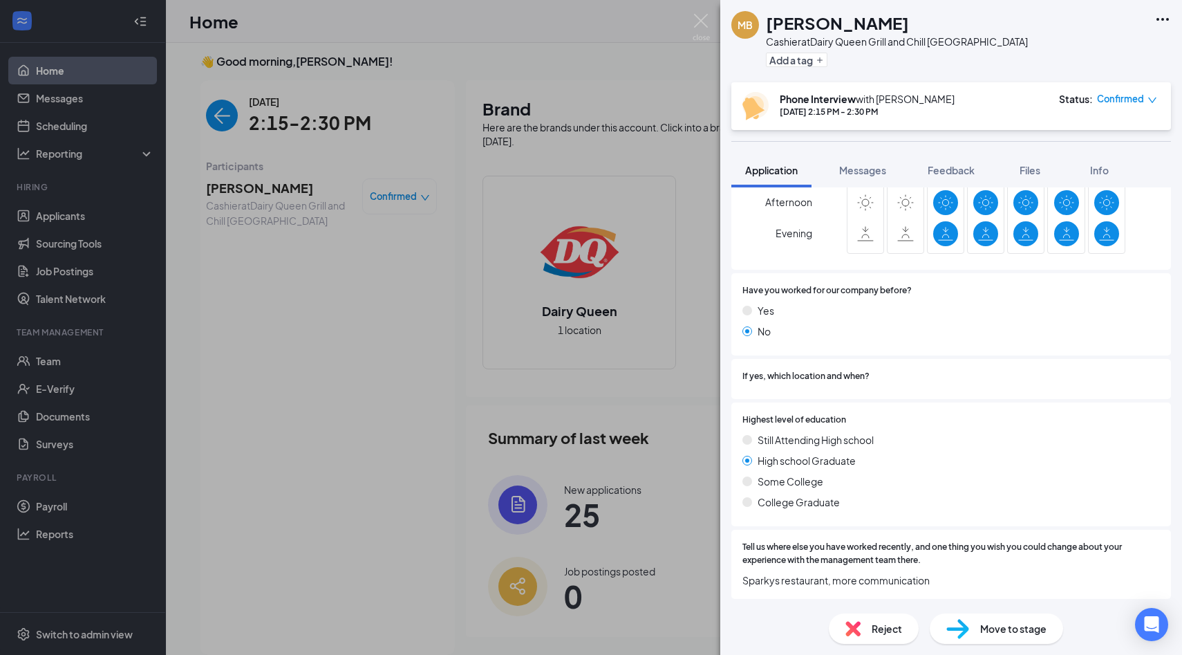
click at [853, 626] on img at bounding box center [853, 628] width 15 height 15
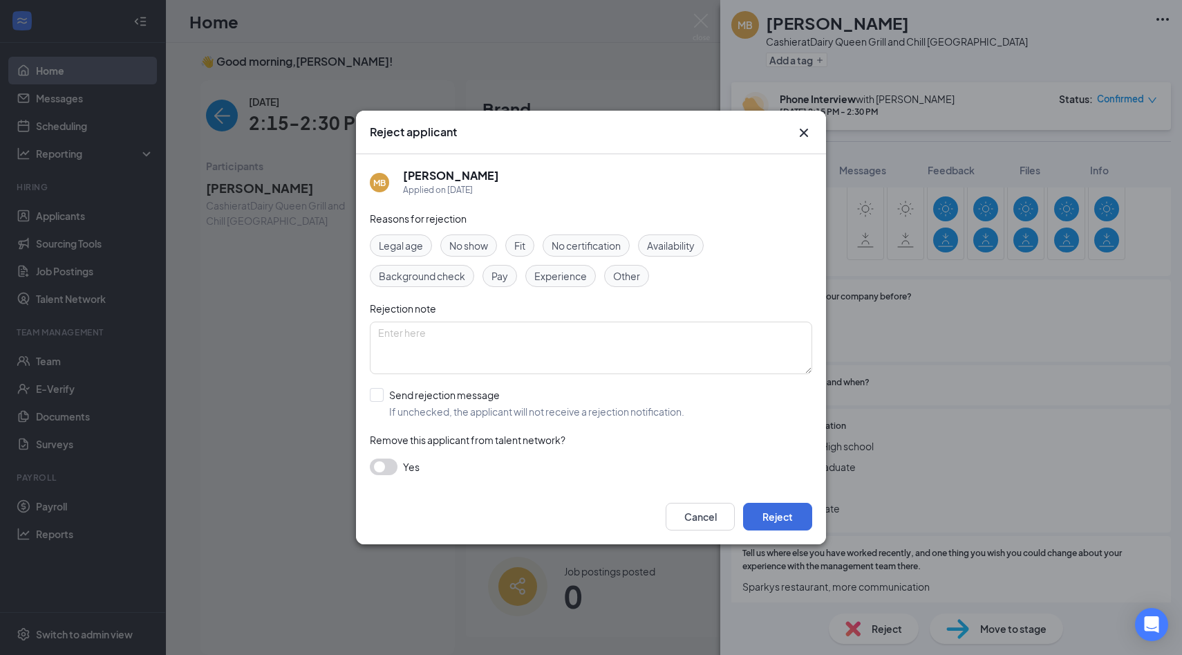
click at [974, 575] on div "Reject applicant MB [PERSON_NAME] Applied on [DATE] Reasons for rejection Legal…" at bounding box center [591, 327] width 1182 height 655
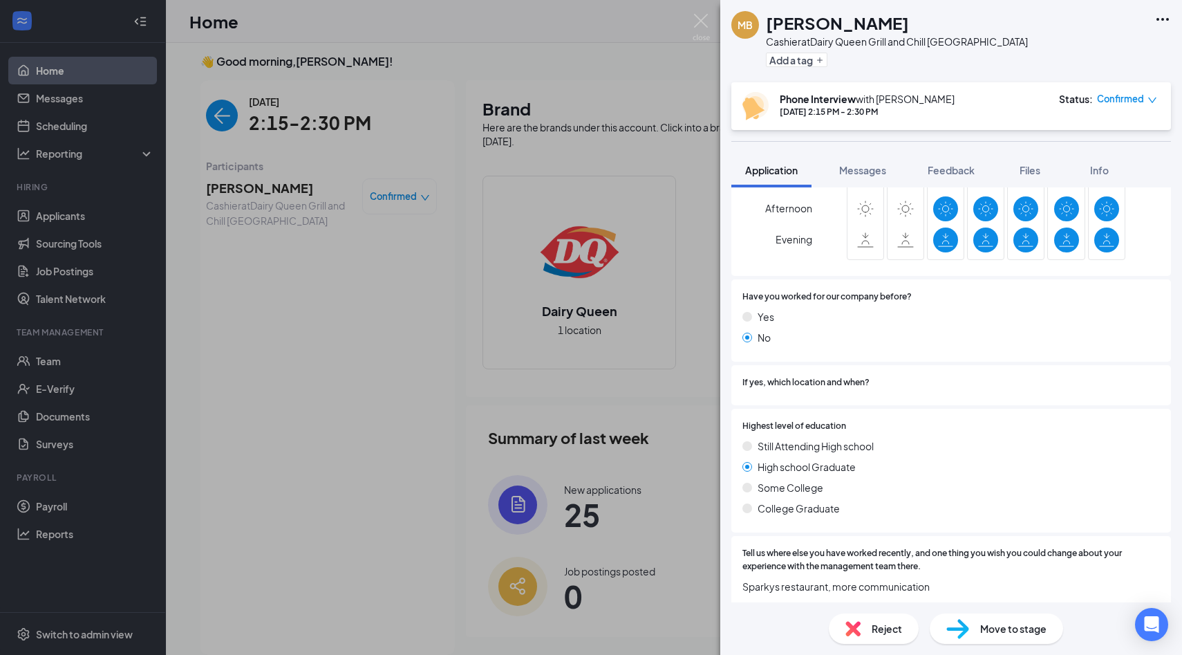
click at [968, 619] on img at bounding box center [958, 629] width 23 height 20
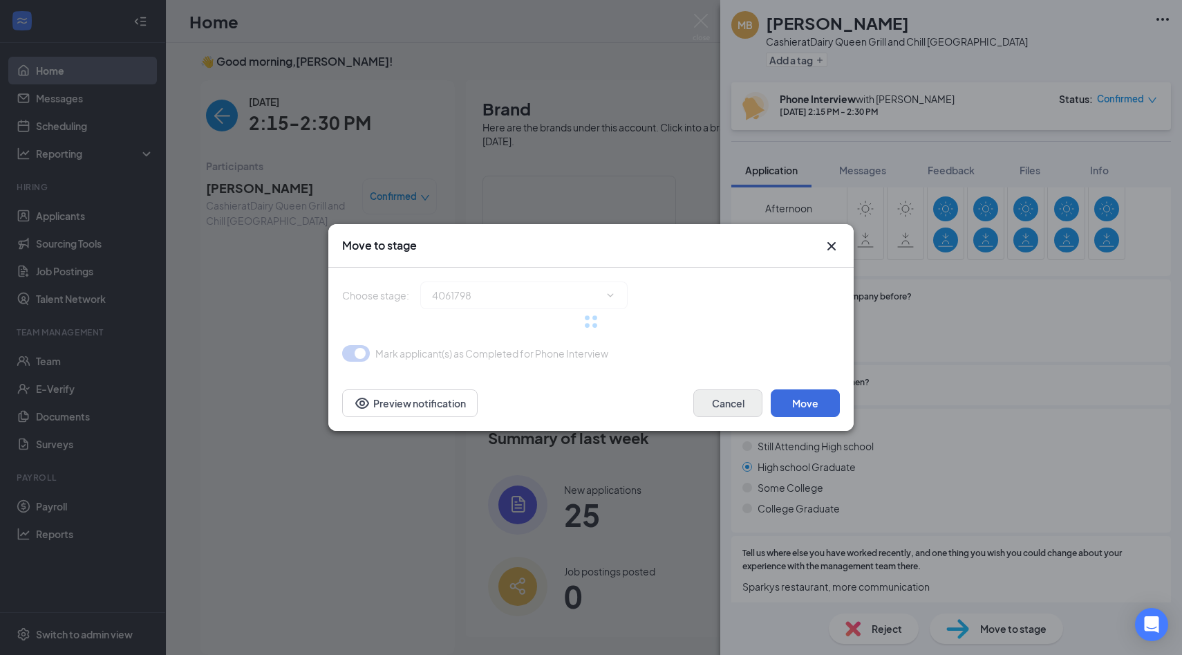
type input "On-Site Interview (next stage)"
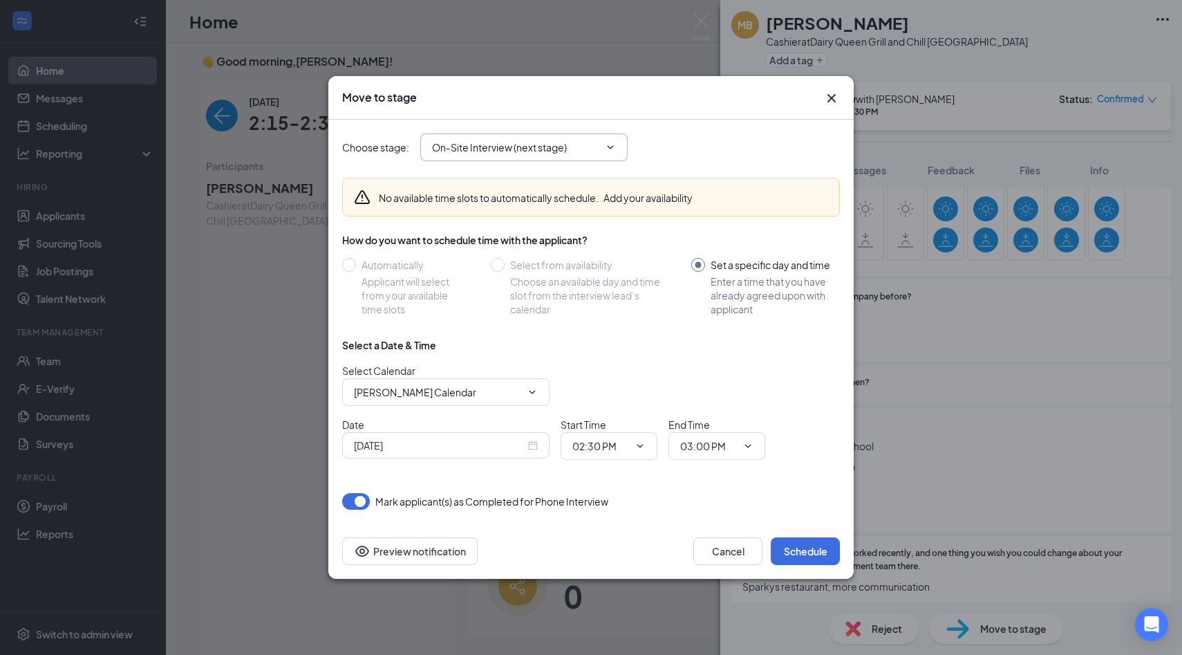
click at [500, 144] on input "On-Site Interview (next stage)" at bounding box center [515, 147] width 167 height 15
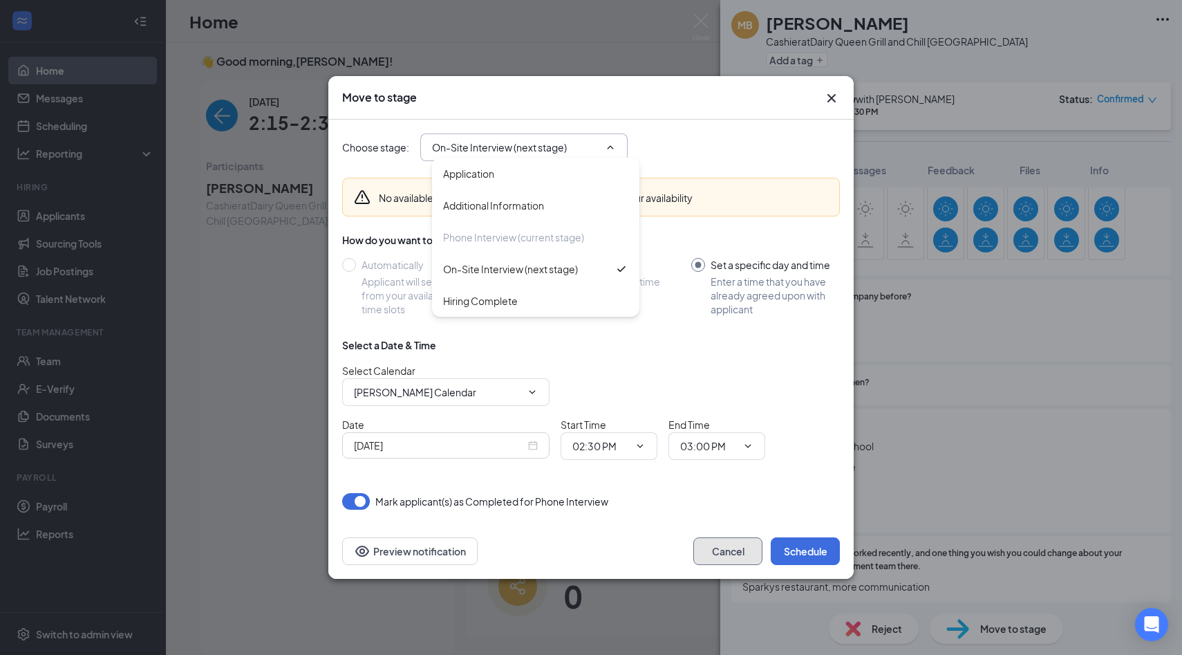
click at [740, 558] on button "Cancel" at bounding box center [728, 551] width 69 height 28
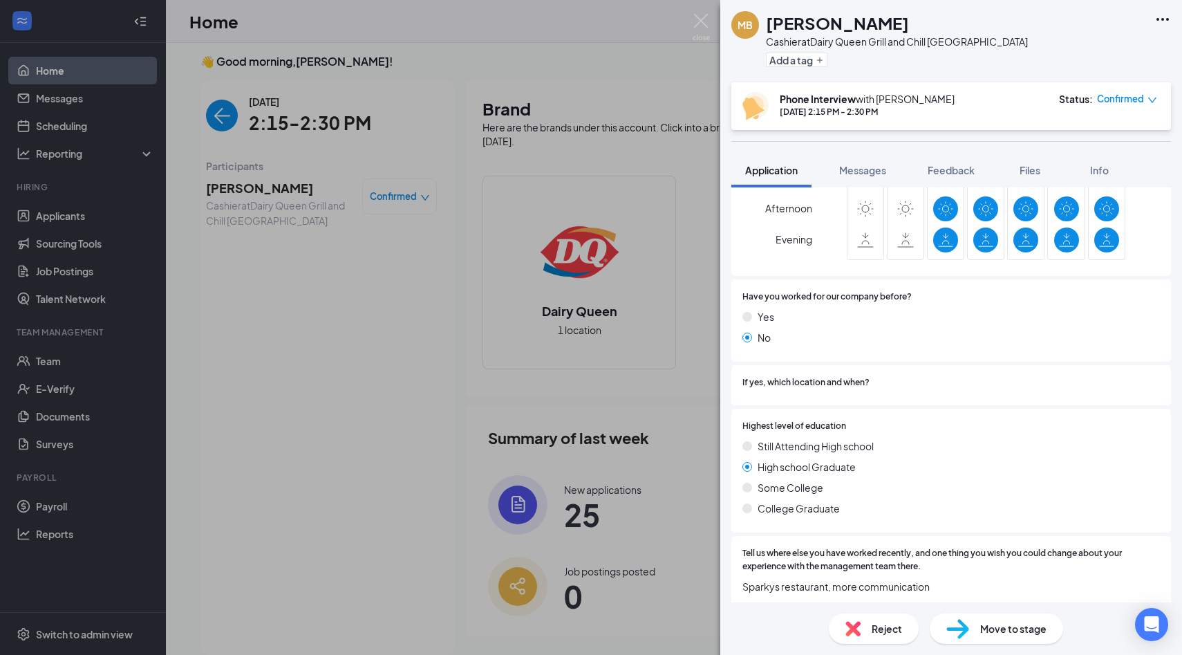
click at [887, 636] on div "Reject" at bounding box center [874, 628] width 90 height 30
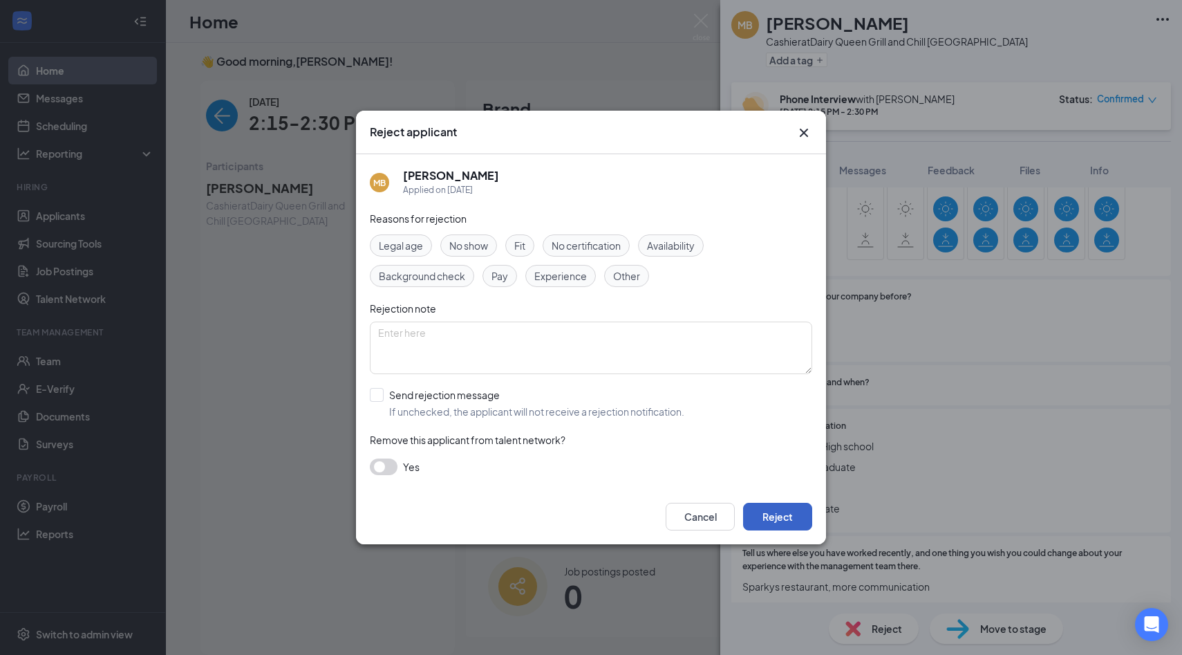
click at [782, 512] on button "Reject" at bounding box center [777, 517] width 69 height 28
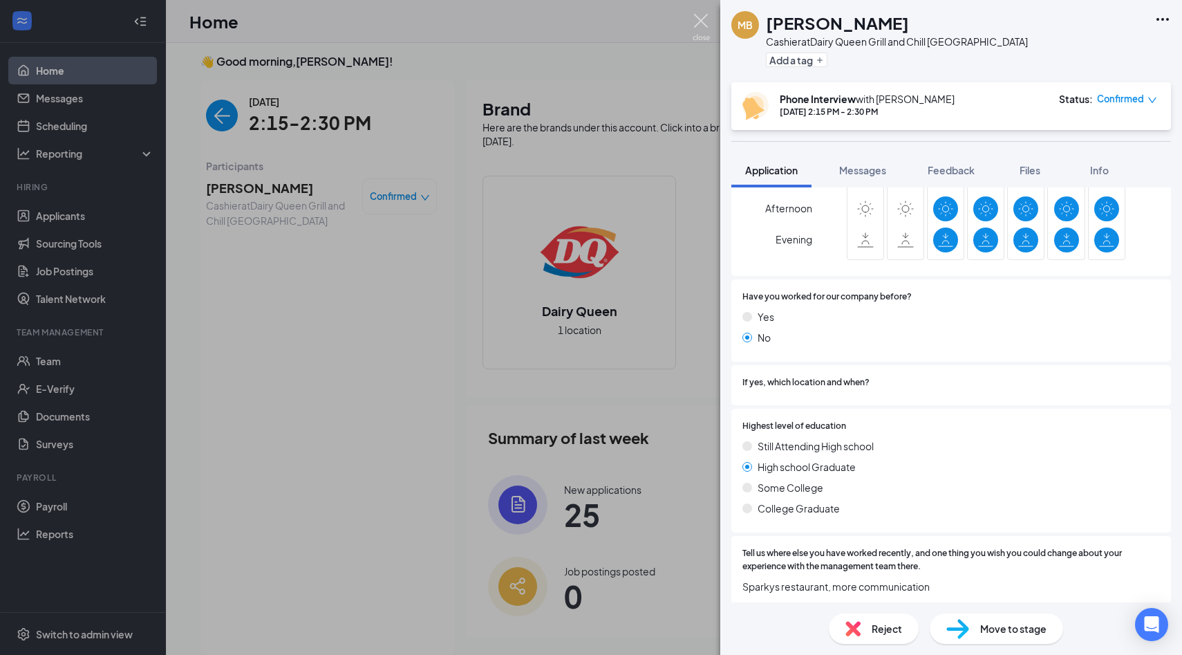
click at [703, 21] on img at bounding box center [701, 27] width 17 height 27
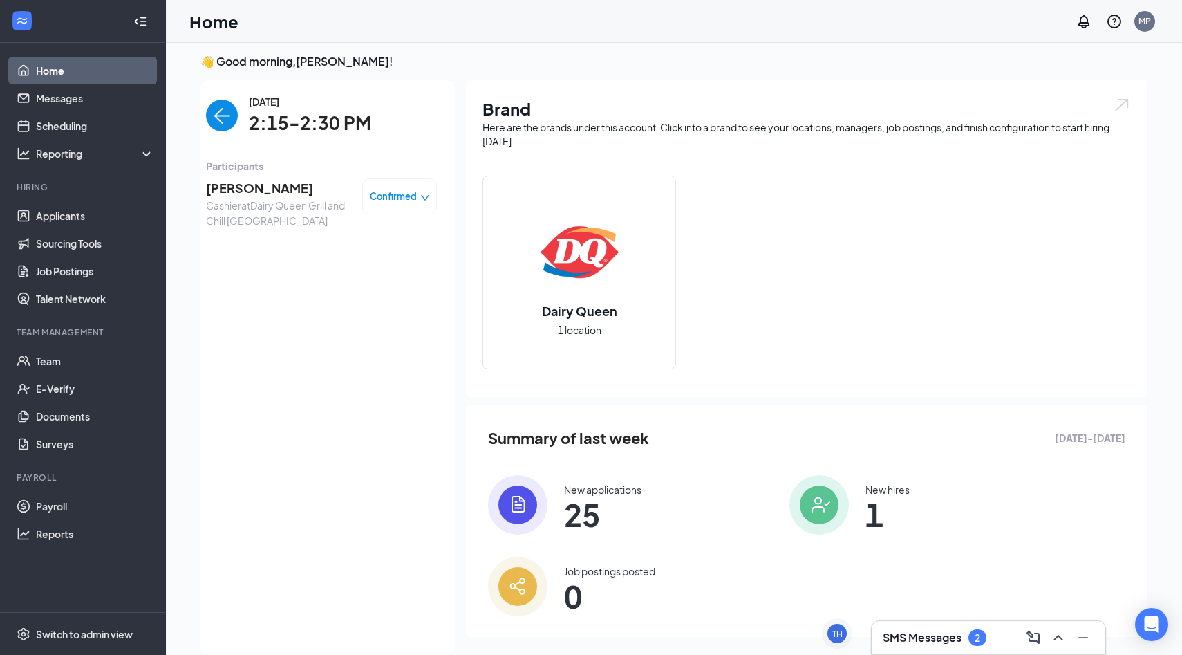
click at [223, 110] on img "back-button" at bounding box center [222, 116] width 32 height 32
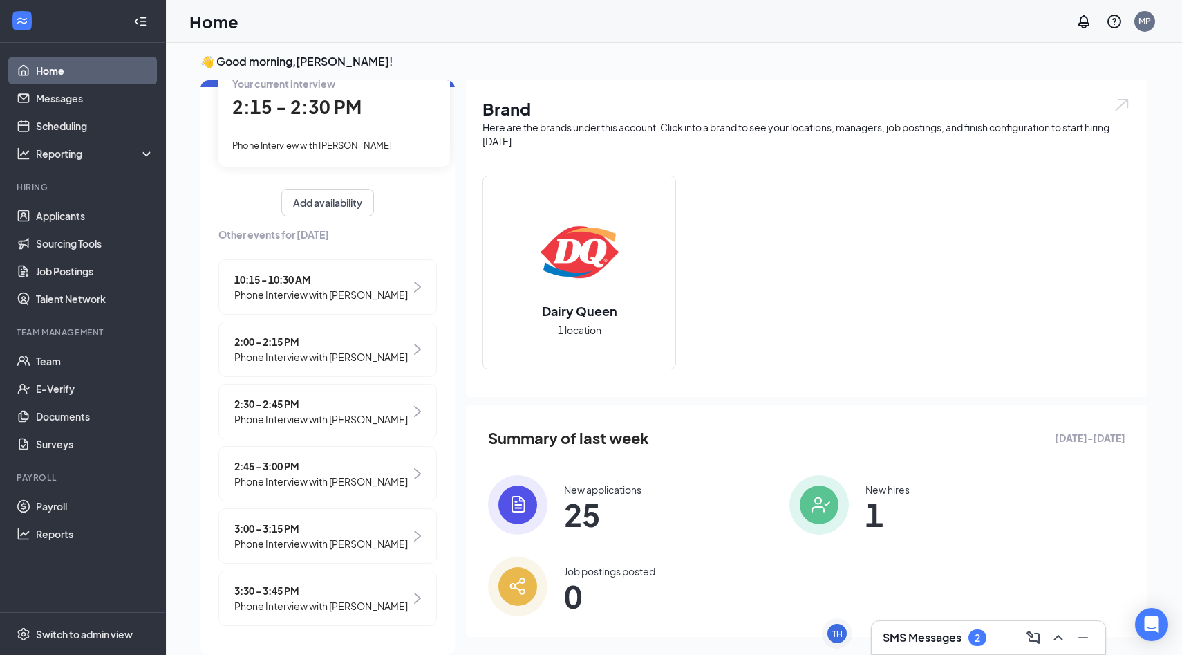
scroll to position [93, 0]
click at [317, 416] on span "Phone Interview with [PERSON_NAME]" at bounding box center [321, 418] width 174 height 15
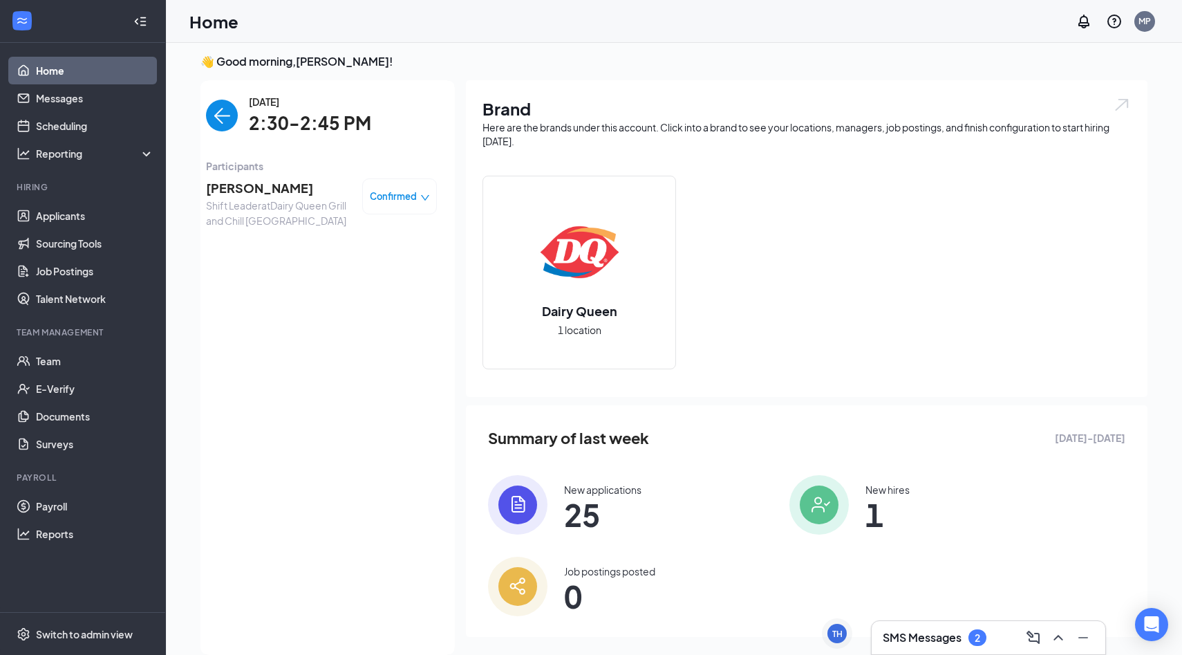
click at [281, 189] on span "[PERSON_NAME]" at bounding box center [278, 187] width 145 height 19
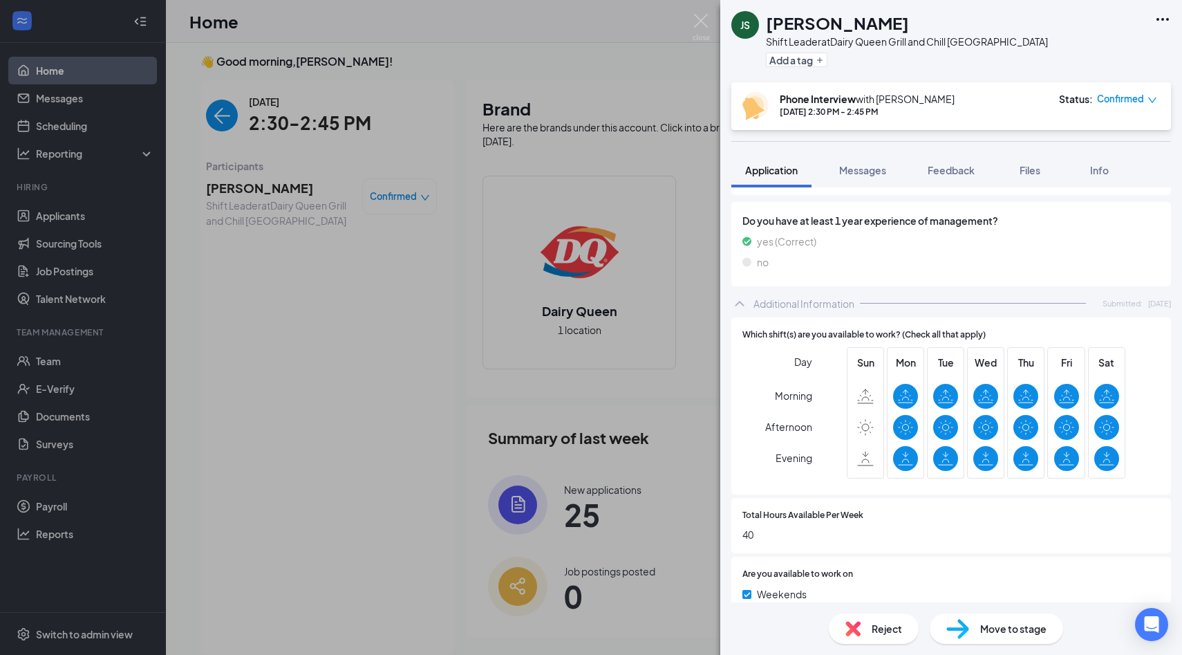
scroll to position [482, 0]
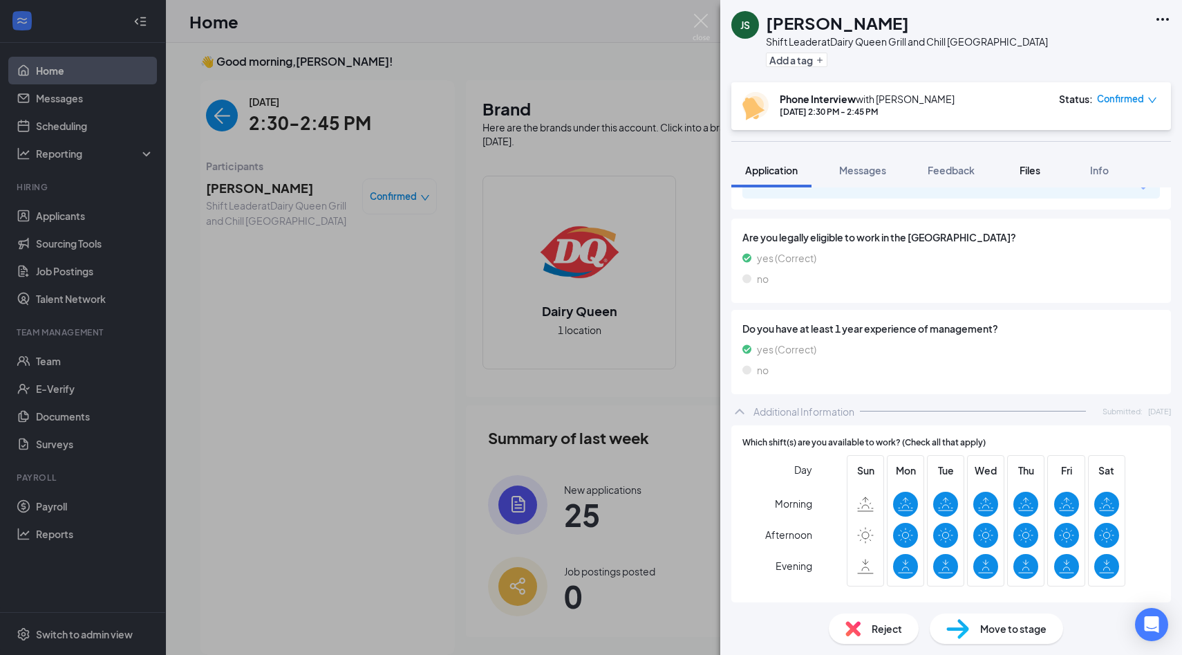
click at [1023, 173] on span "Files" at bounding box center [1030, 170] width 21 height 12
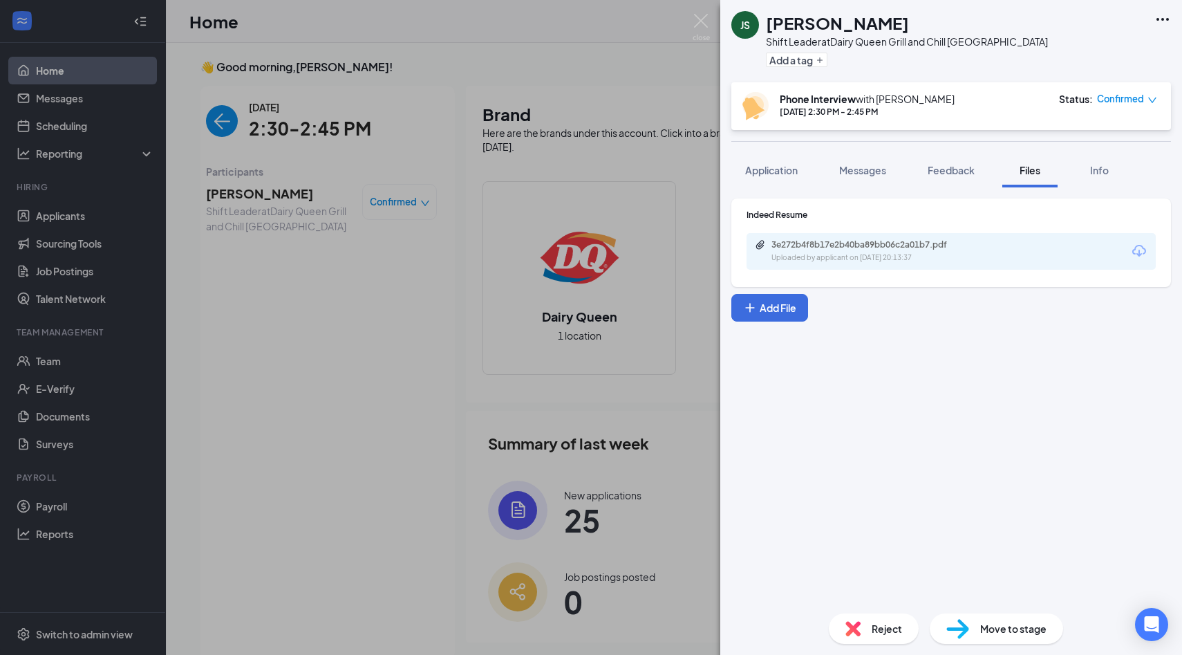
scroll to position [6, 0]
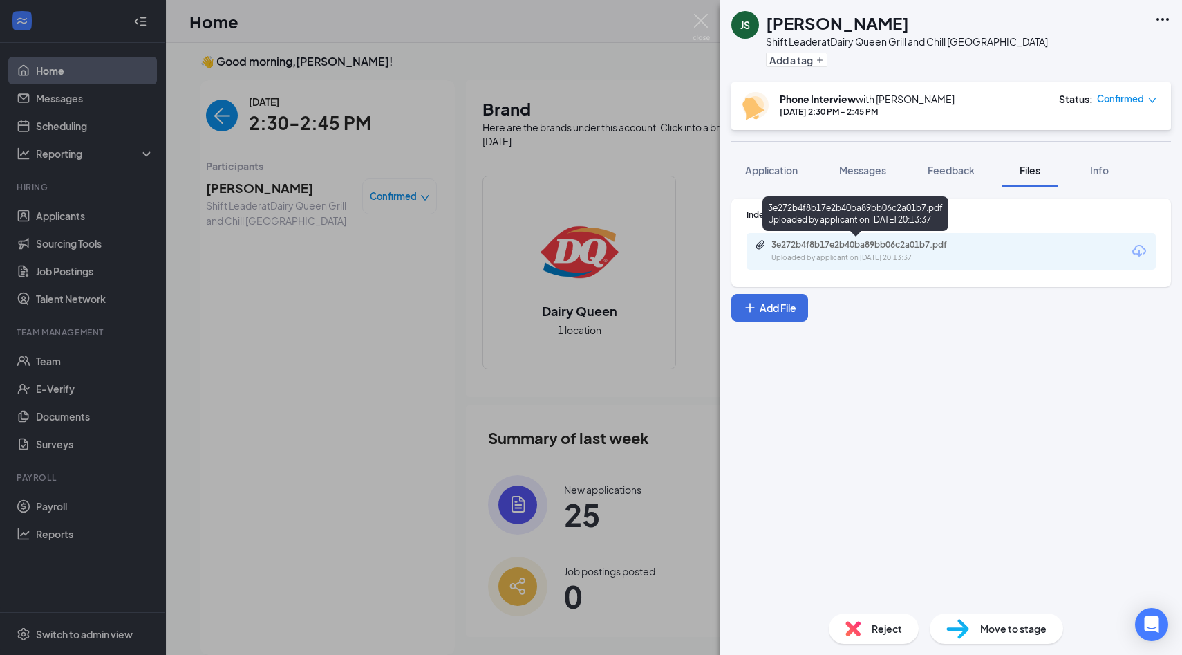
click at [900, 242] on div "3e272b4f8b17e2b40ba89bb06c2a01b7.pdf" at bounding box center [869, 244] width 194 height 11
click at [781, 174] on span "Application" at bounding box center [771, 170] width 53 height 12
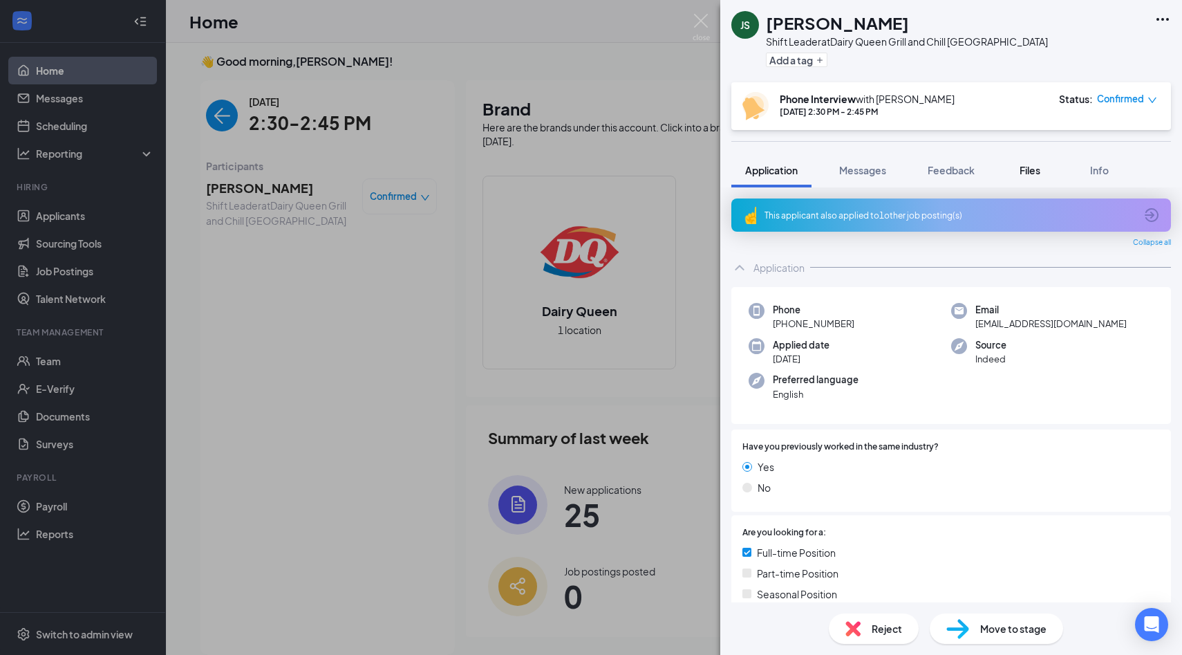
click at [1039, 171] on span "Files" at bounding box center [1030, 170] width 21 height 12
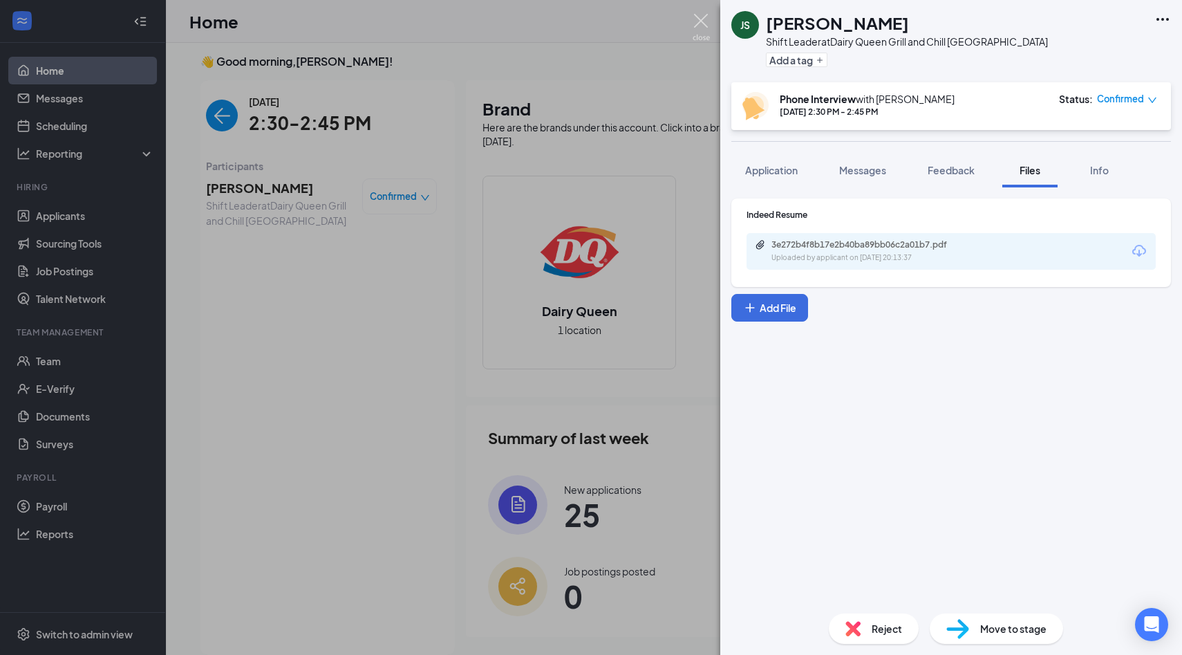
click at [705, 29] on img at bounding box center [701, 27] width 17 height 27
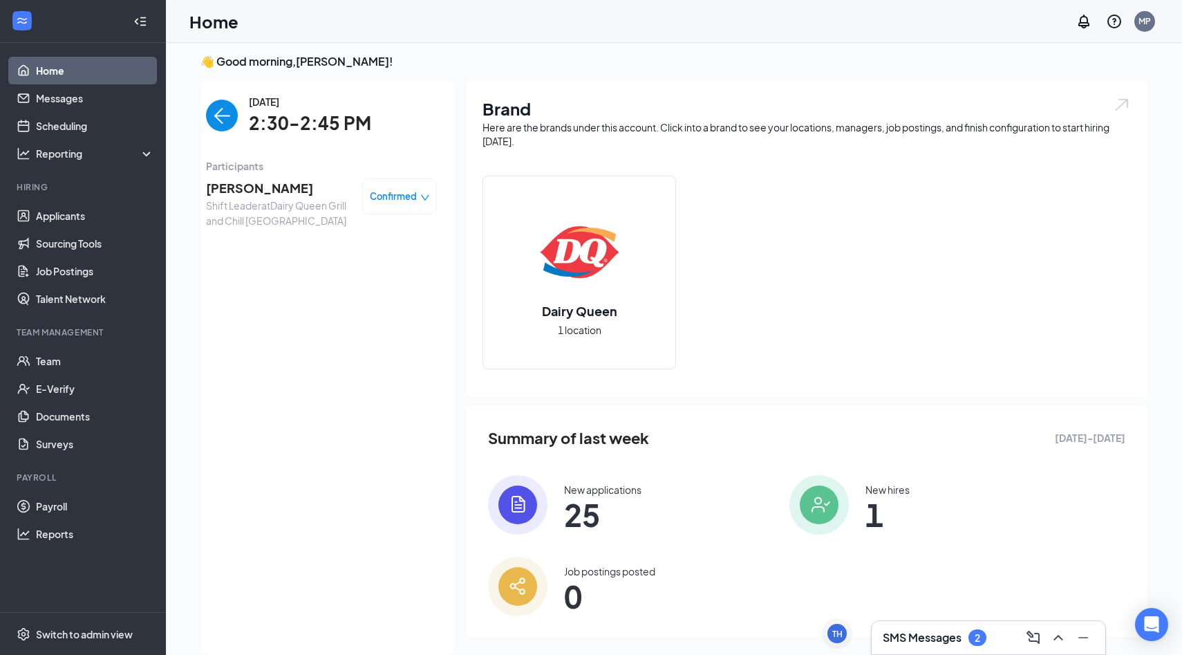
click at [938, 626] on div "SMS Messages 2" at bounding box center [989, 637] width 212 height 22
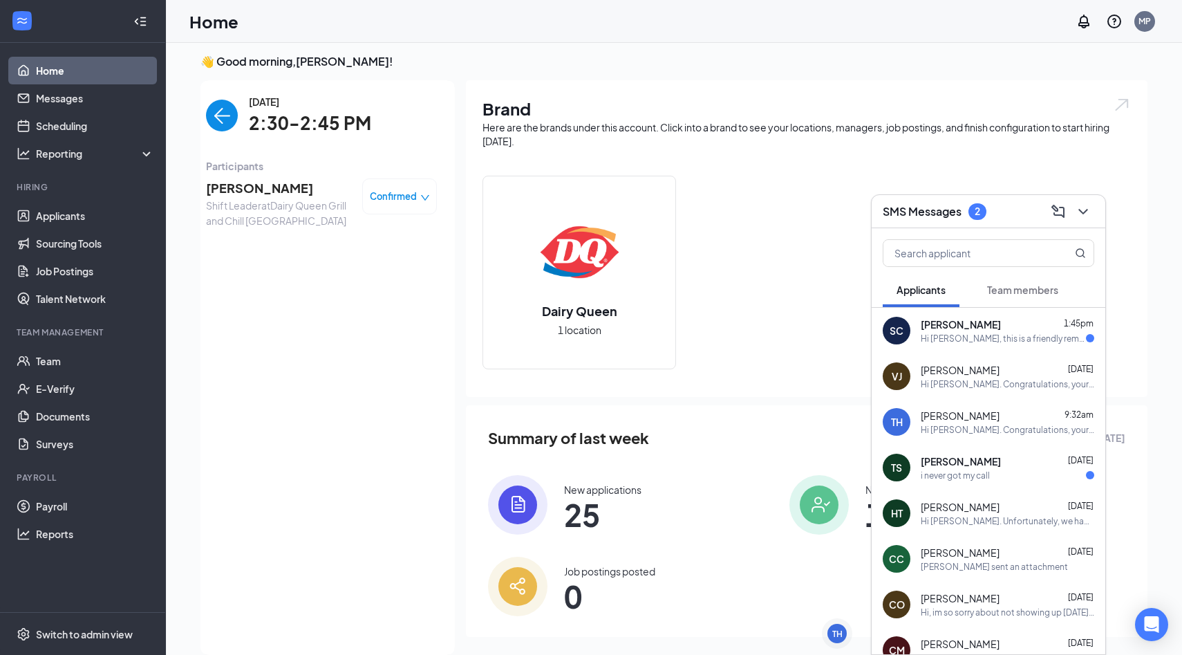
click at [804, 253] on div "Dairy Queen 1 location" at bounding box center [807, 278] width 649 height 205
click at [207, 121] on img "back-button" at bounding box center [222, 116] width 32 height 32
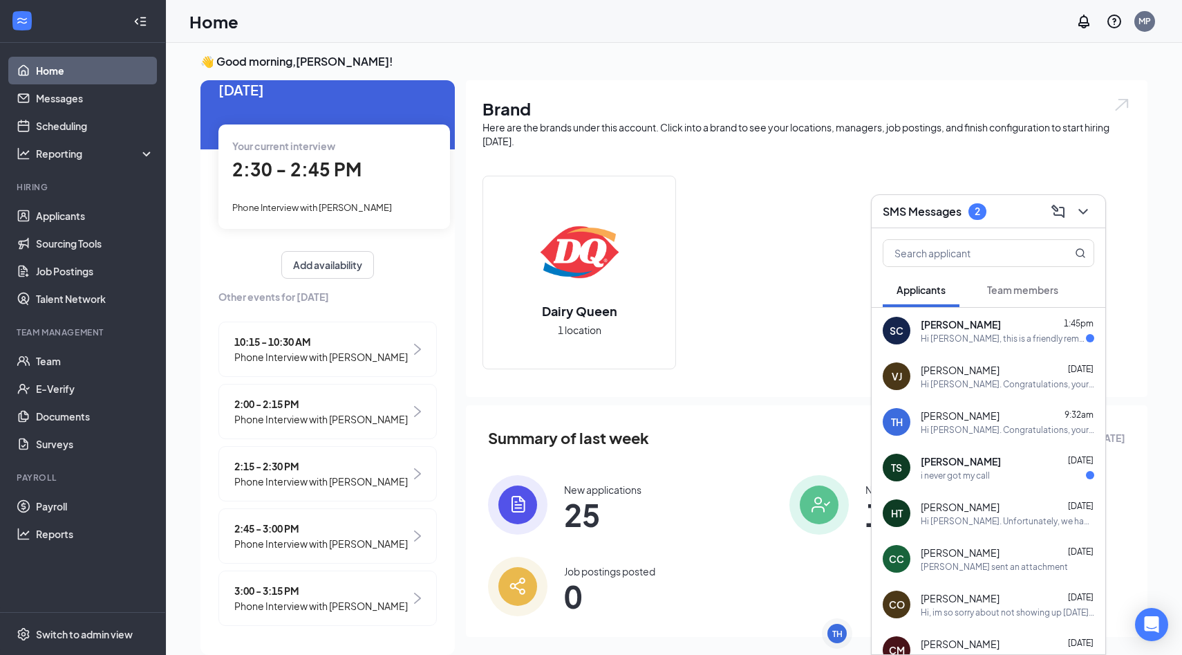
scroll to position [38, 0]
click at [331, 538] on span "Phone Interview with [PERSON_NAME]" at bounding box center [321, 543] width 174 height 15
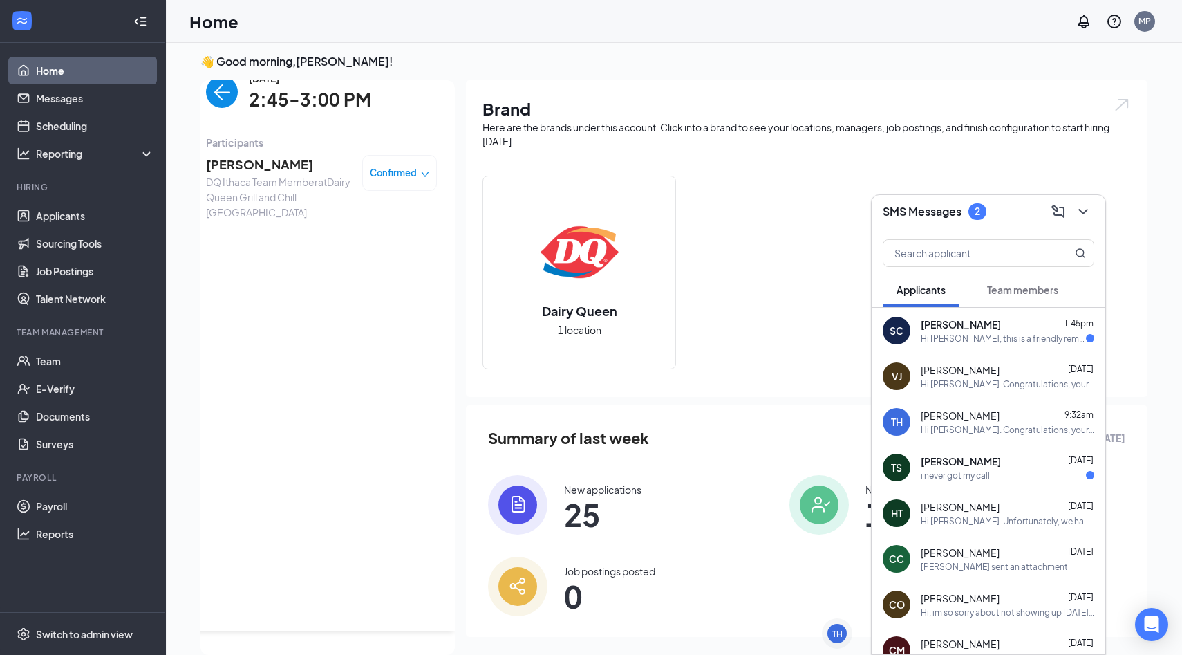
scroll to position [0, 0]
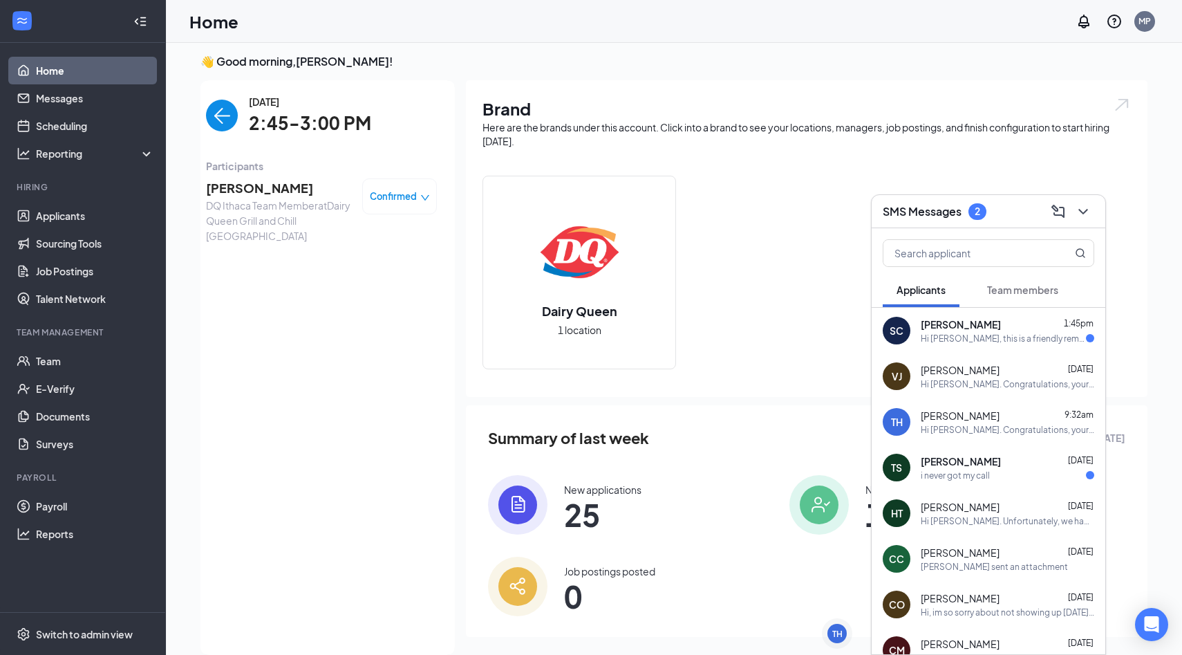
click at [288, 189] on span "[PERSON_NAME]" at bounding box center [278, 187] width 145 height 19
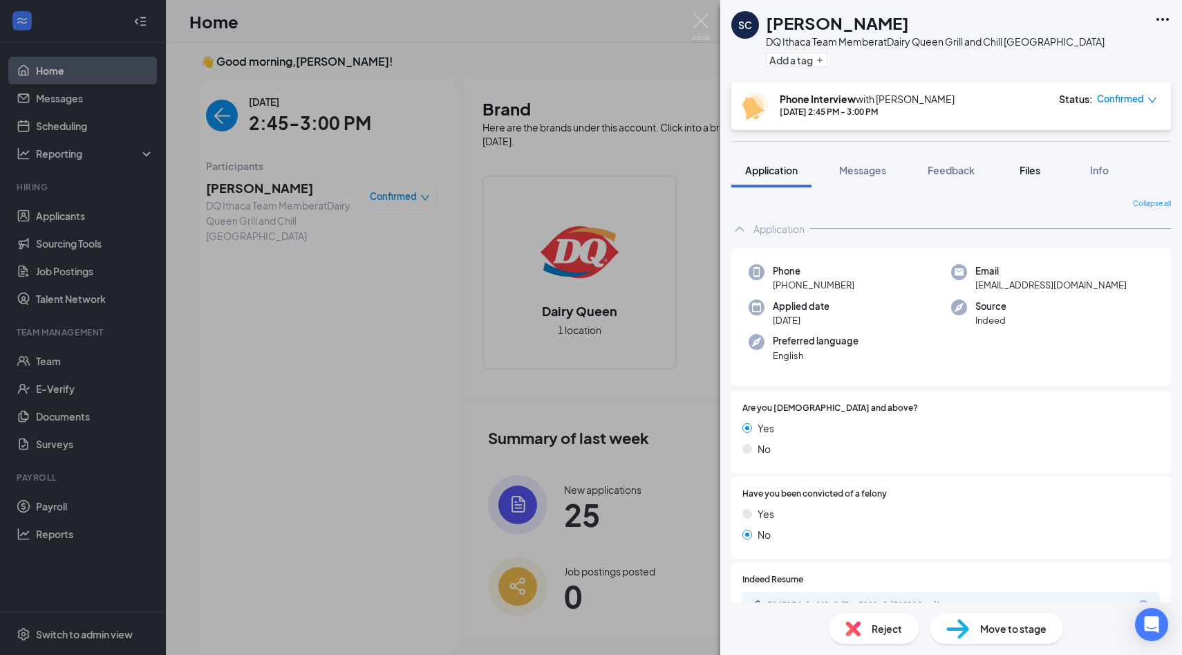
click at [1031, 160] on button "Files" at bounding box center [1030, 170] width 55 height 35
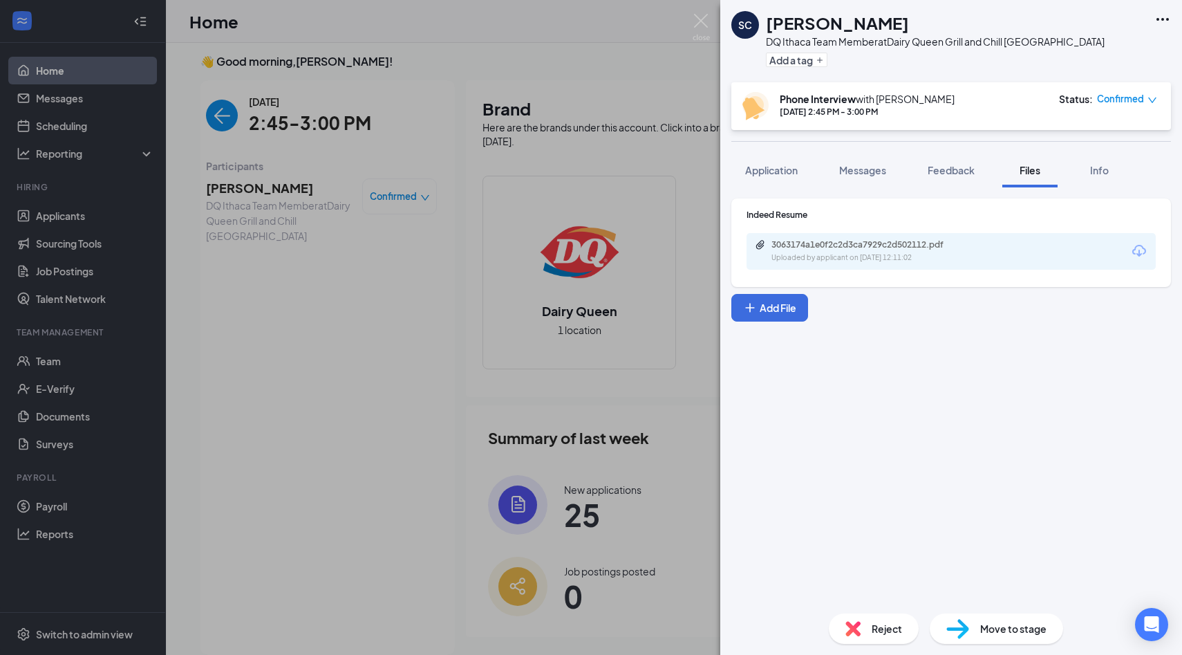
click at [868, 624] on div "Reject" at bounding box center [874, 628] width 90 height 30
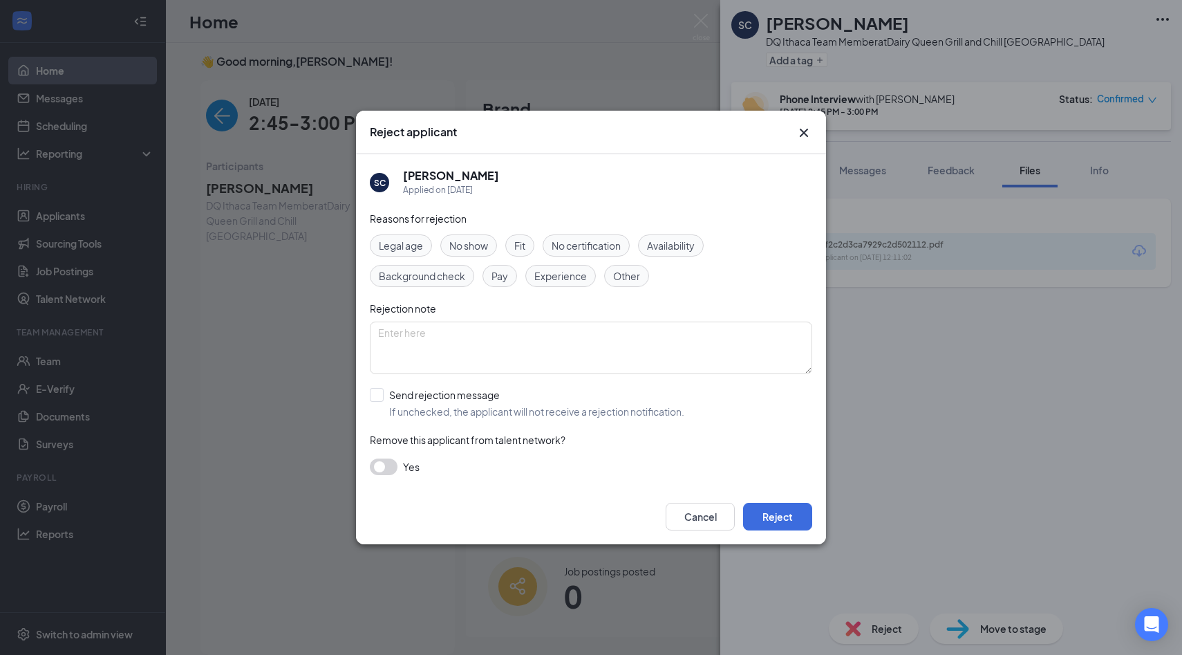
click at [788, 531] on div "Cancel Reject" at bounding box center [591, 516] width 470 height 55
click at [788, 517] on button "Reject" at bounding box center [777, 517] width 69 height 28
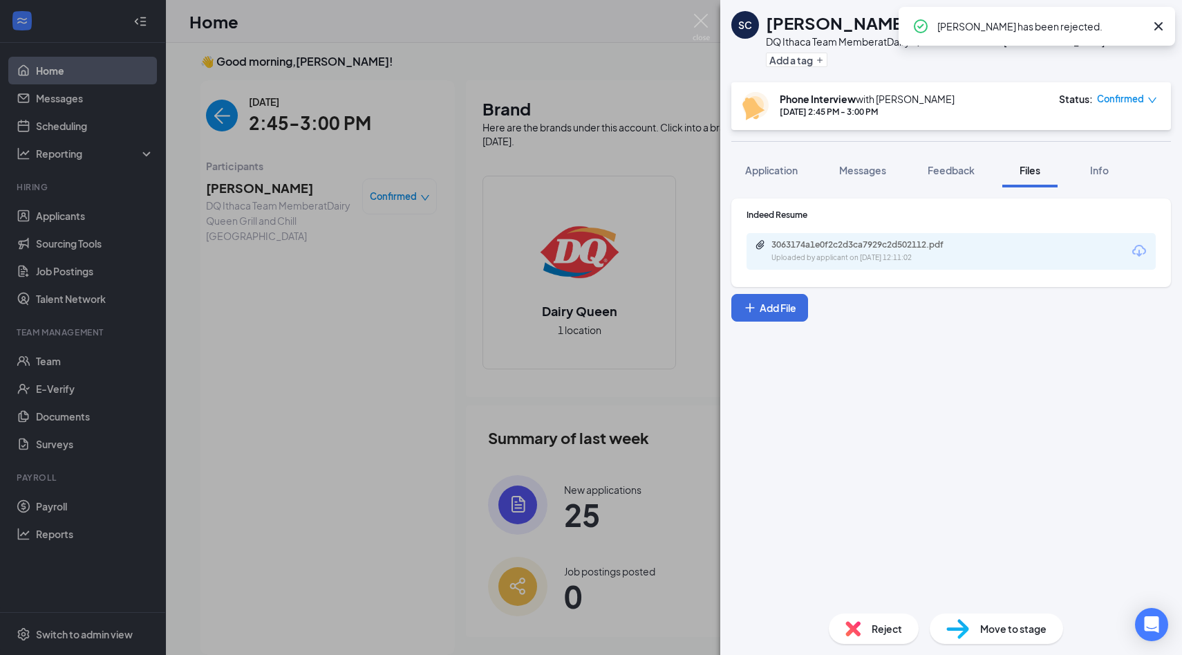
click at [714, 19] on div "SC [PERSON_NAME] DQ Ithaca Team Member at Dairy Queen Grill and Chill Ithaca Ad…" at bounding box center [591, 327] width 1182 height 655
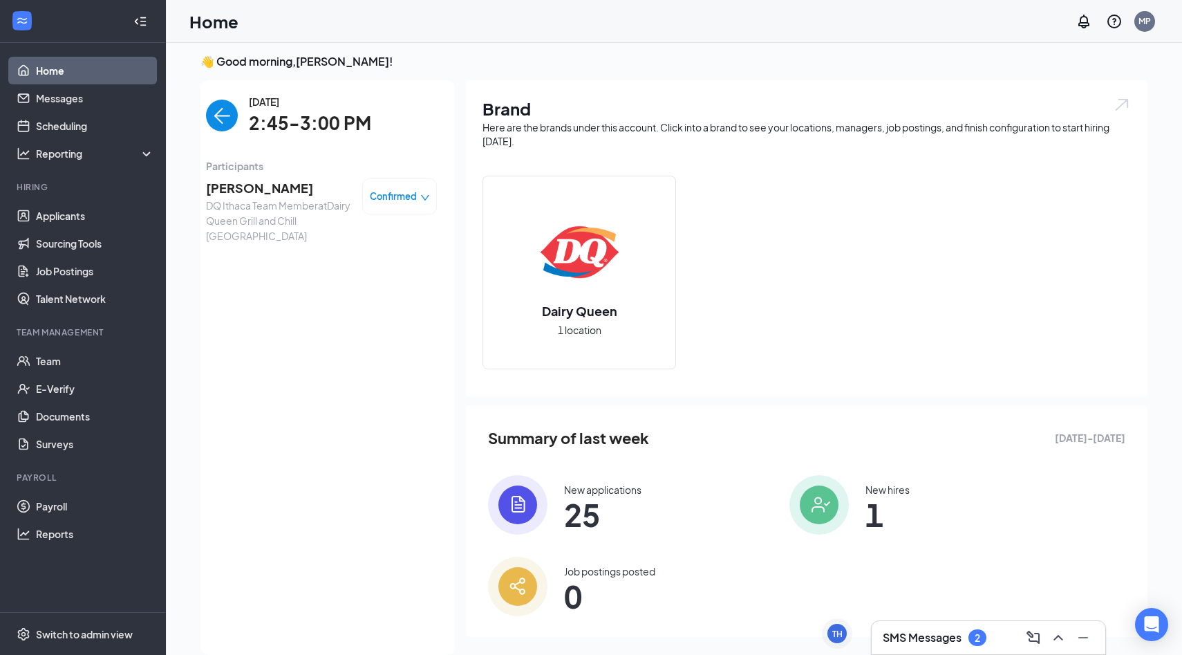
click at [202, 122] on div "[DATE] 2:45-3:00 PM Participants [PERSON_NAME] DQ Ithaca Team Member at [GEOGRA…" at bounding box center [321, 367] width 267 height 575
click at [226, 122] on img "back-button" at bounding box center [222, 116] width 32 height 32
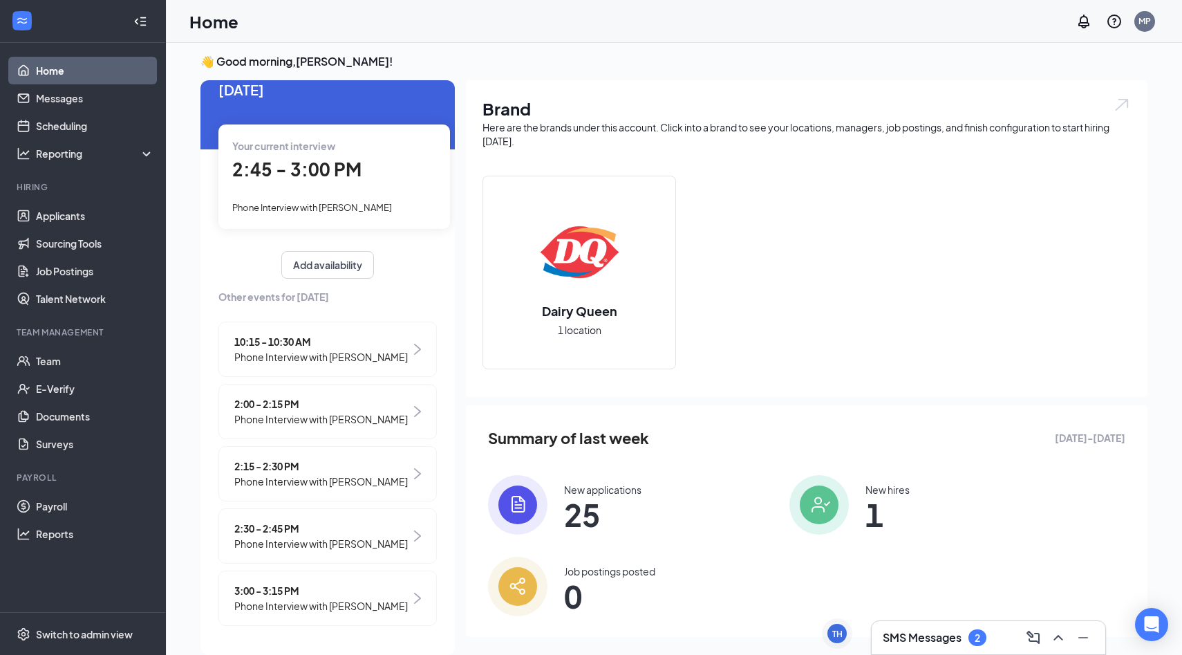
scroll to position [53, 0]
click at [339, 154] on div "Your current interview 2:45 - 3:00 PM Phone Interview with Stephen Camp" at bounding box center [334, 176] width 232 height 104
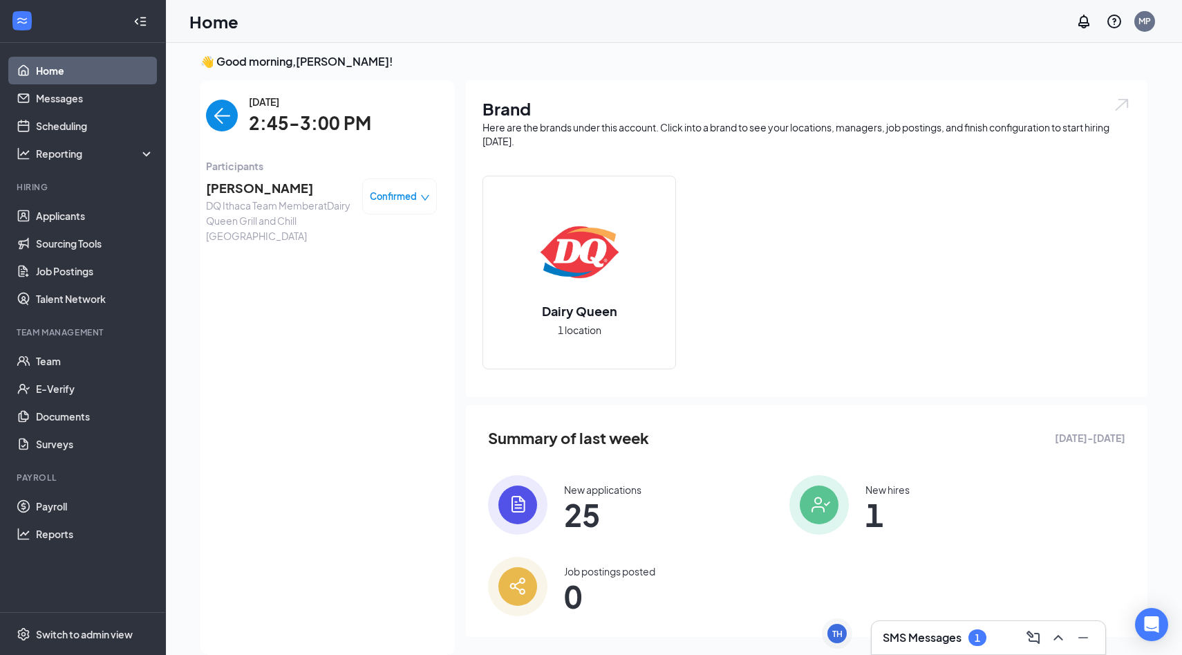
click at [254, 180] on span "[PERSON_NAME]" at bounding box center [278, 187] width 145 height 19
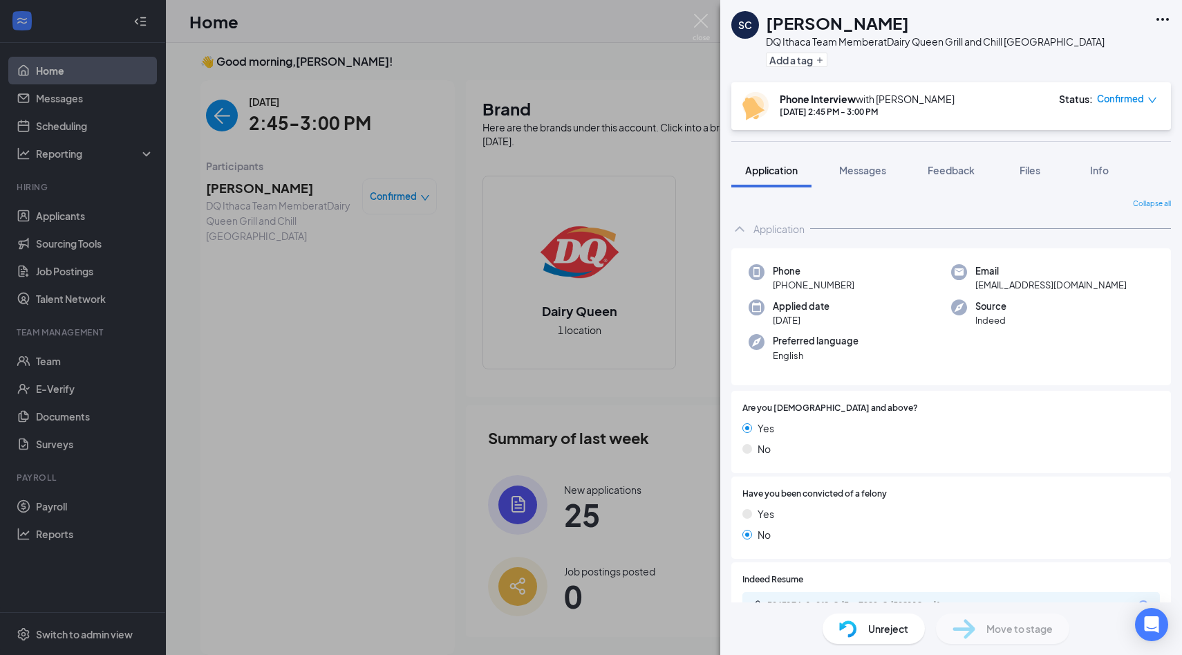
click at [691, 20] on div "SC Stephen Camp DQ Ithaca Team Member at Dairy Queen Grill and Chill Ithaca Add…" at bounding box center [591, 327] width 1182 height 655
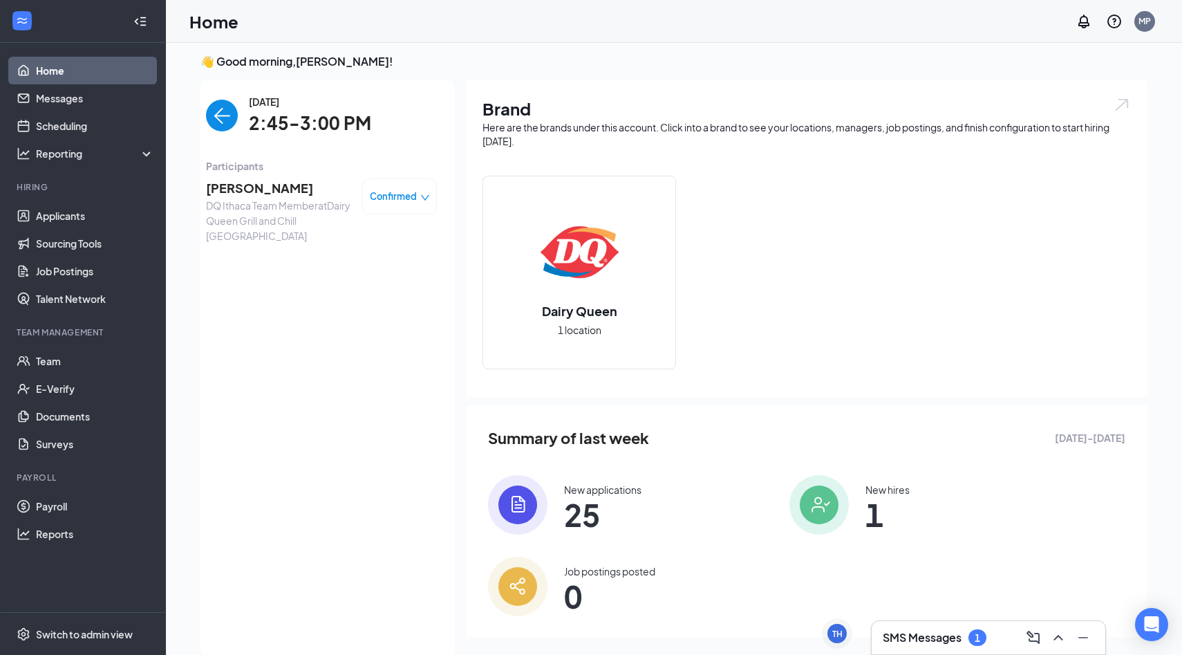
click at [695, 20] on div "Home MP" at bounding box center [674, 21] width 1016 height 43
click at [228, 133] on div "Tuesday, Sep 16 2:45-3:00 PM" at bounding box center [321, 116] width 231 height 44
click at [225, 121] on img "back-button" at bounding box center [222, 116] width 32 height 32
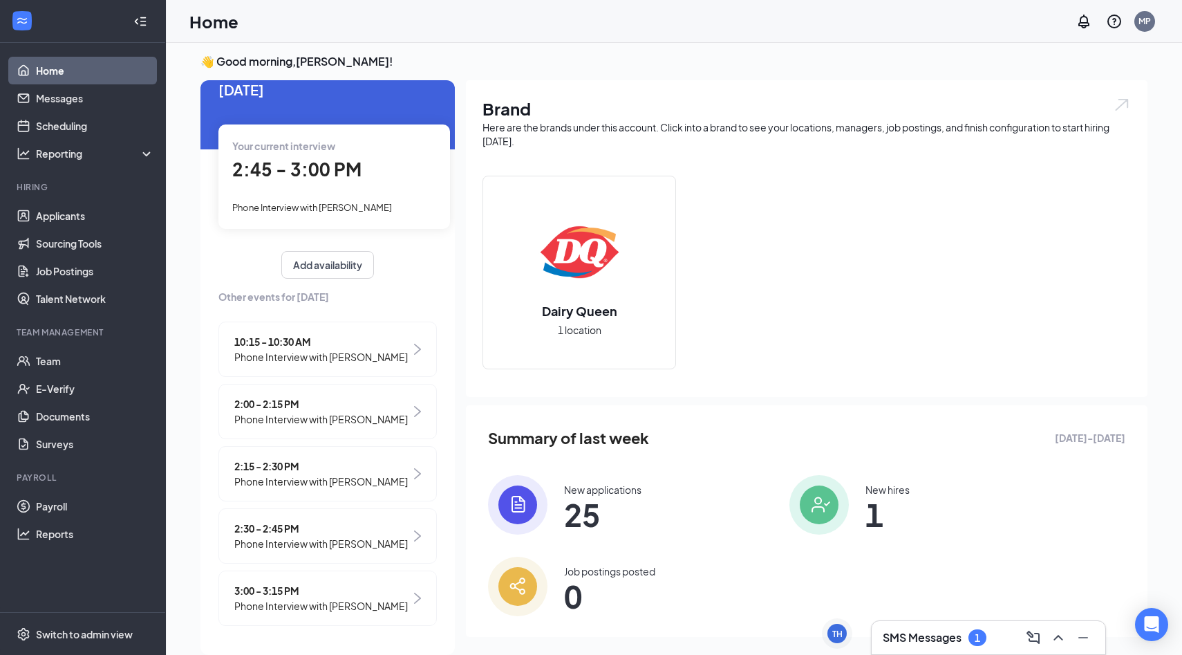
scroll to position [29, 0]
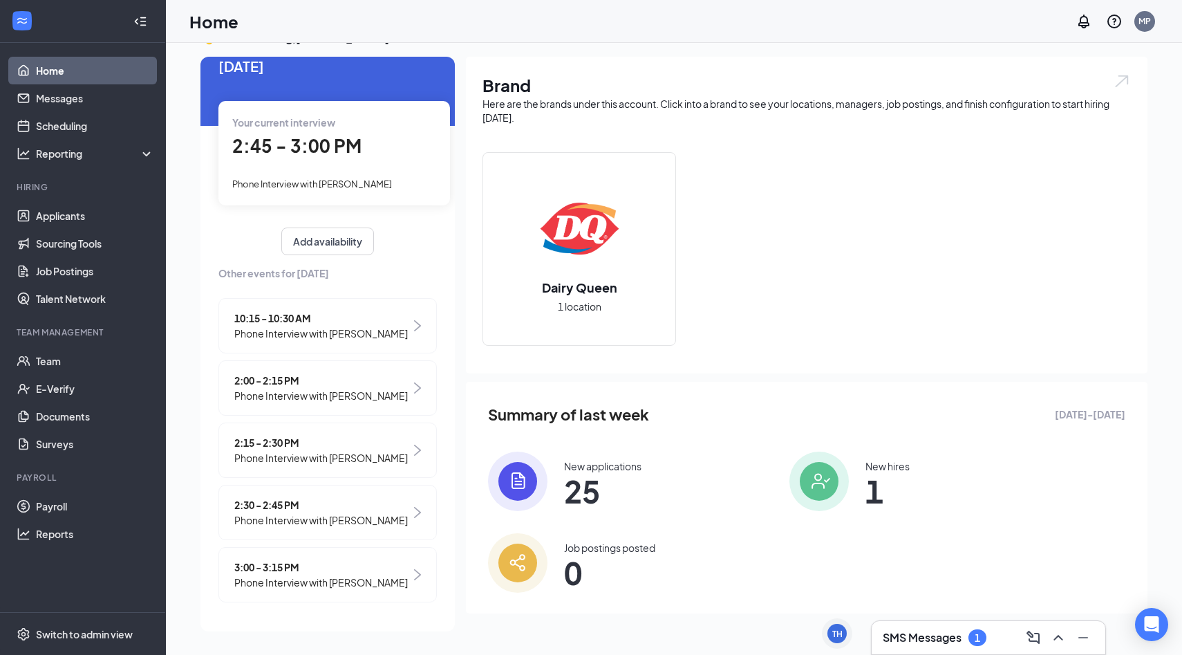
click at [371, 577] on span "Phone Interview with [PERSON_NAME]" at bounding box center [321, 582] width 174 height 15
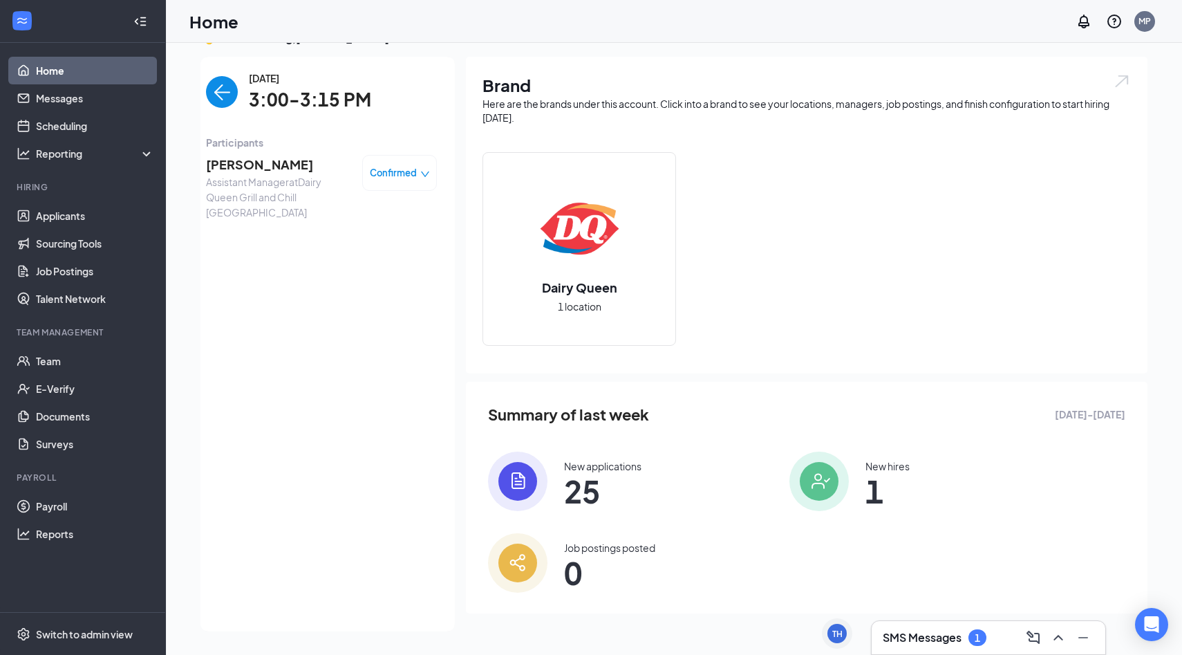
click at [238, 169] on span "Tiffany Haskell" at bounding box center [278, 164] width 145 height 19
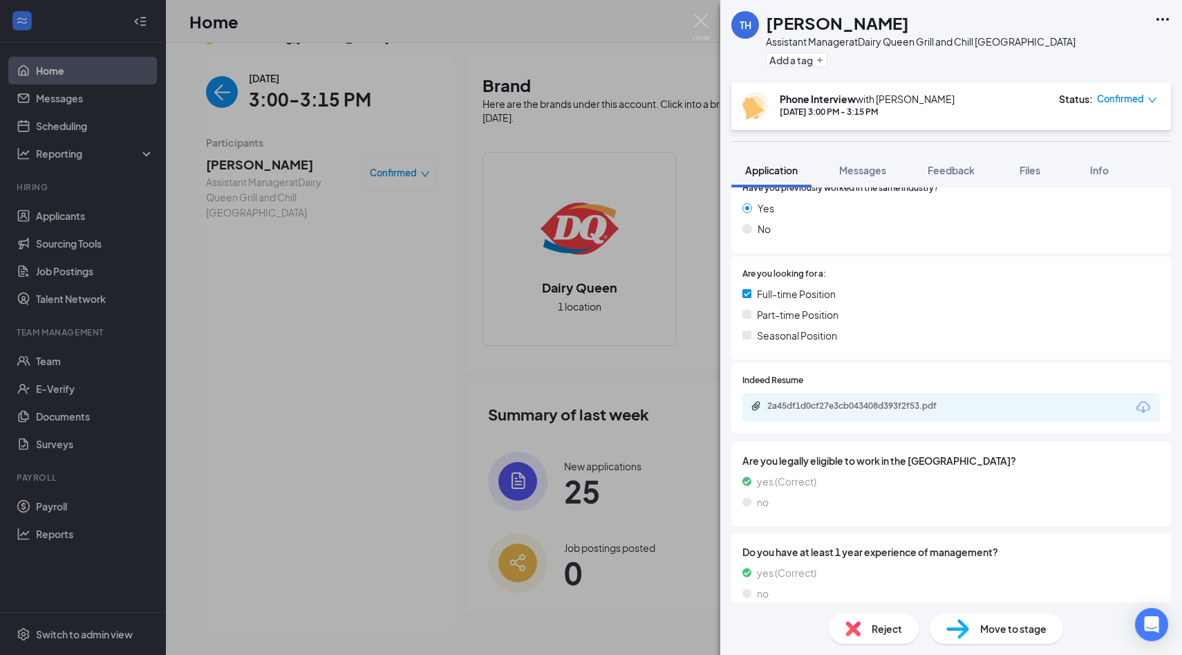
scroll to position [132, 0]
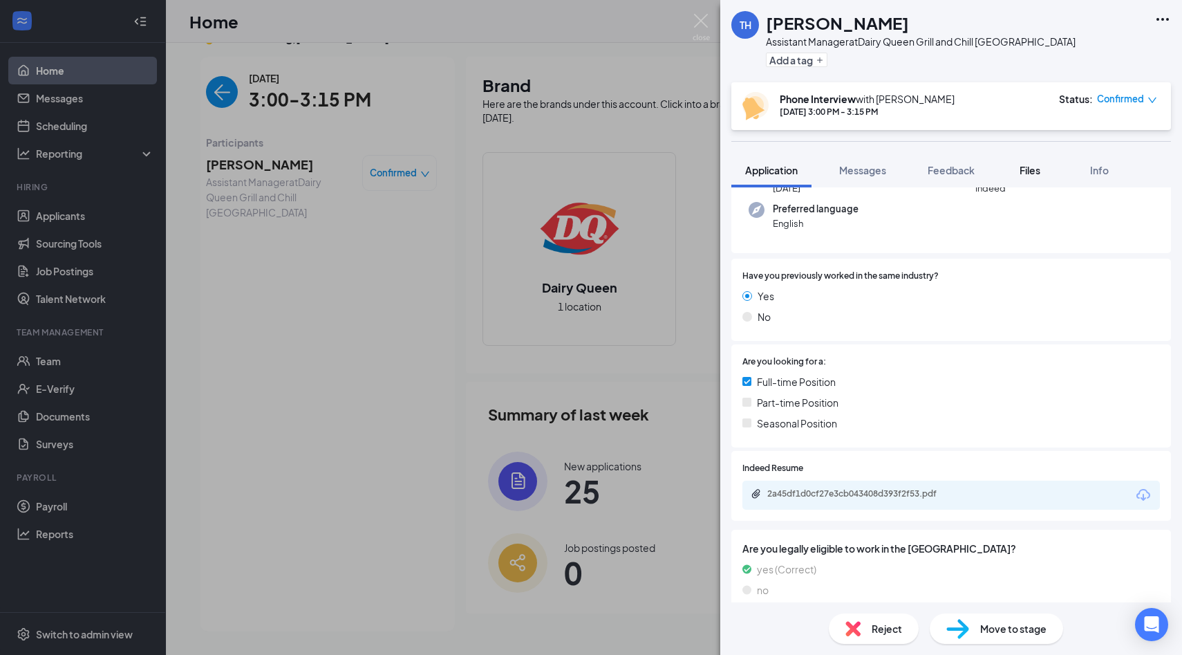
click at [1034, 171] on span "Files" at bounding box center [1030, 170] width 21 height 12
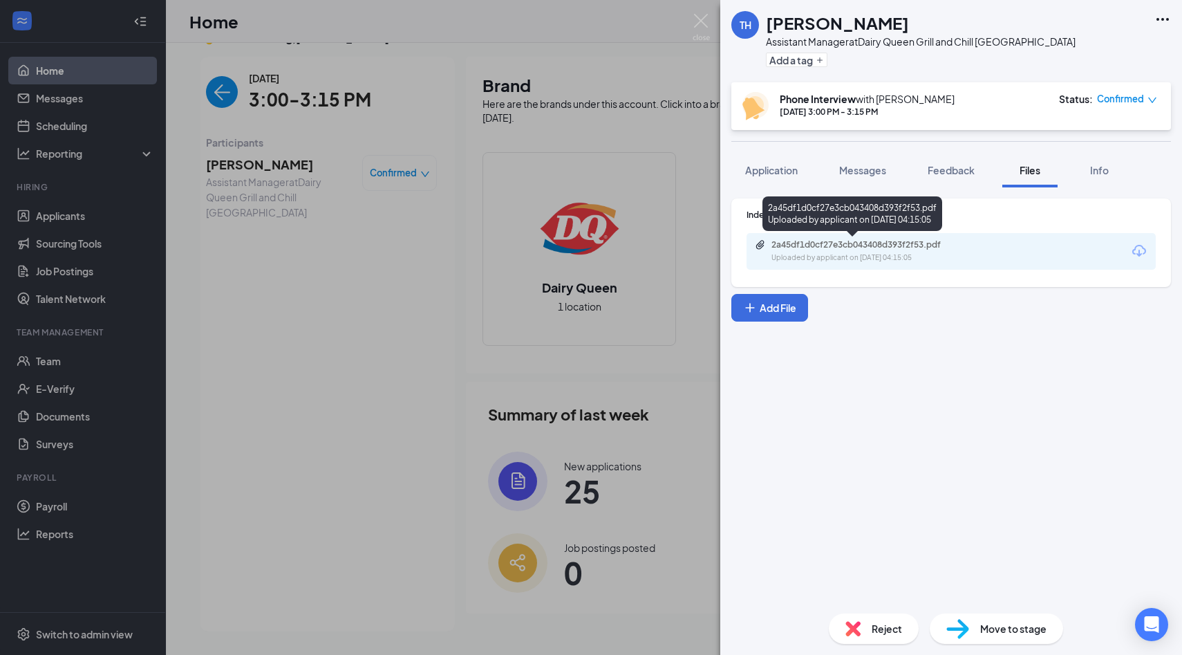
click at [808, 245] on div "2a45df1d0cf27e3cb043408d393f2f53.pdf" at bounding box center [869, 244] width 194 height 11
click at [703, 22] on img at bounding box center [701, 27] width 17 height 27
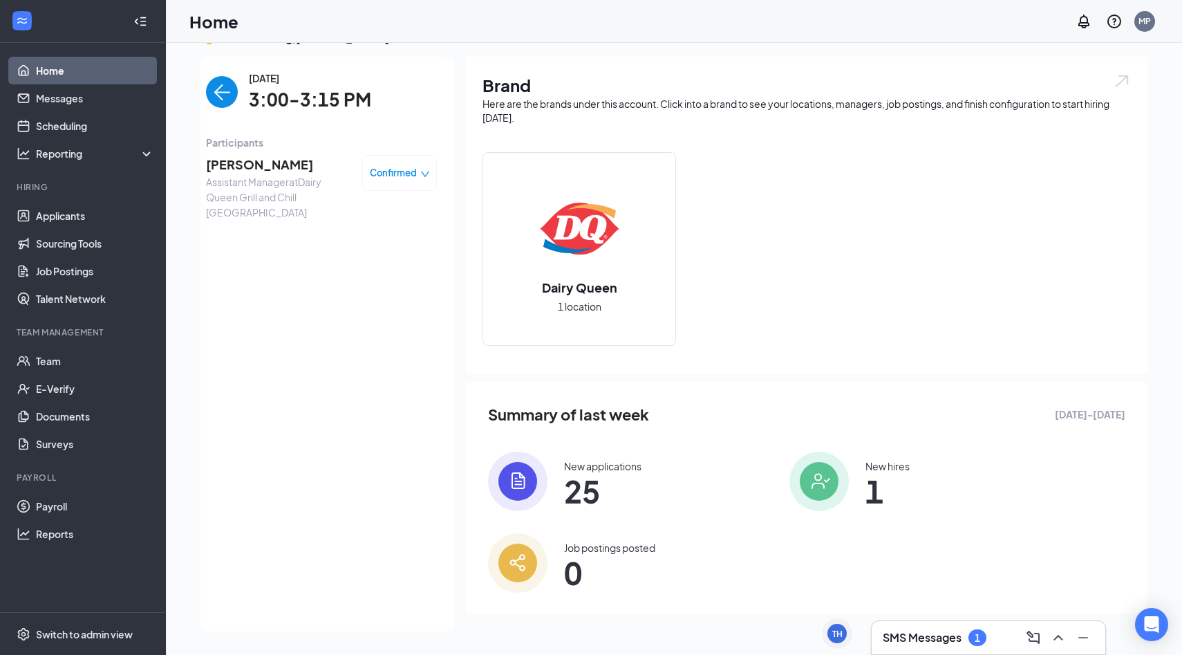
click at [277, 181] on span "Assistant Manager at Dairy Queen Grill and Chill Ithaca" at bounding box center [278, 197] width 145 height 46
click at [271, 177] on span "Assistant Manager at Dairy Queen Grill and Chill Ithaca" at bounding box center [278, 197] width 145 height 46
click at [266, 167] on span "Tiffany Haskell" at bounding box center [278, 164] width 145 height 19
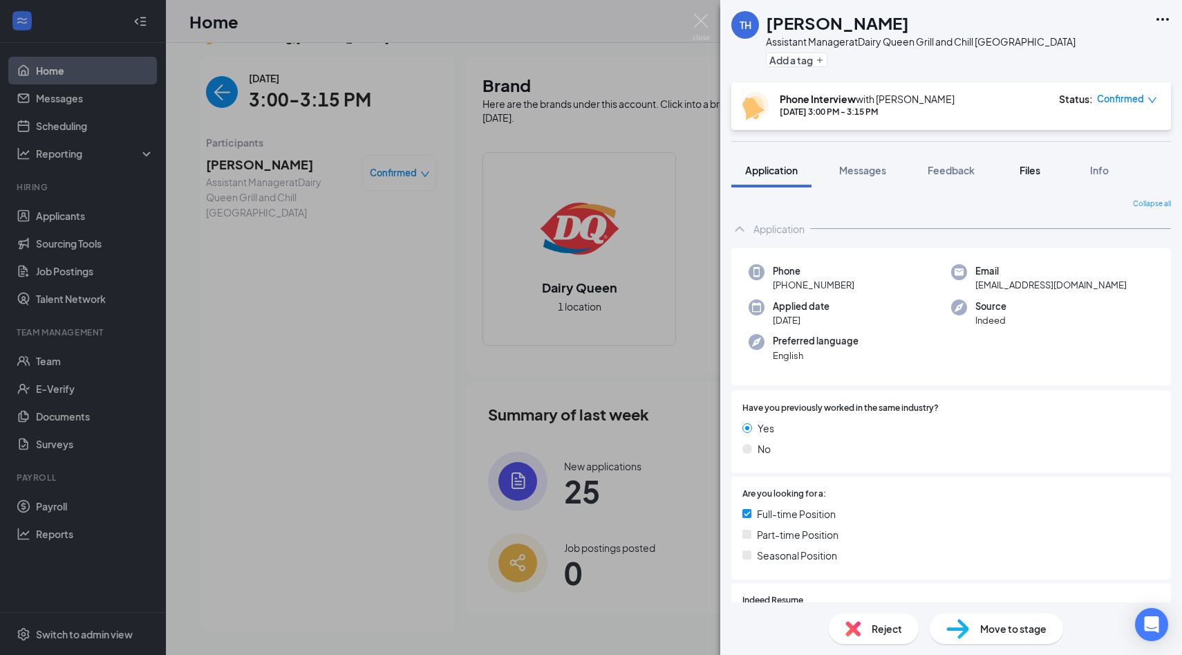
click at [1018, 177] on button "Files" at bounding box center [1030, 170] width 55 height 35
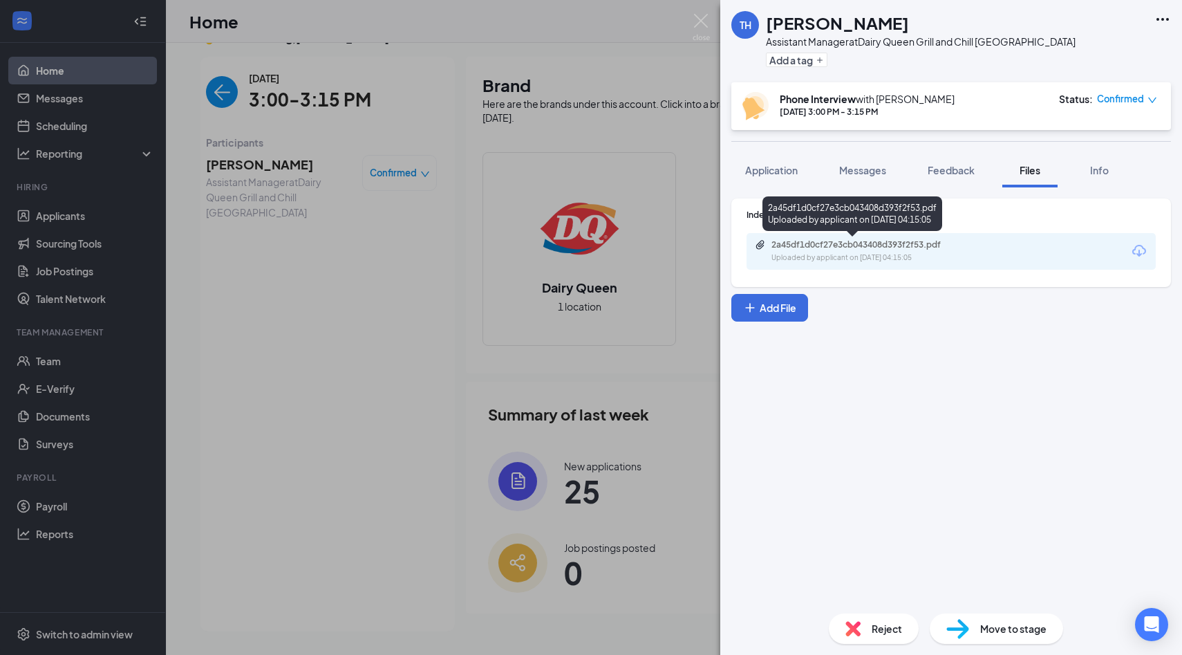
click at [827, 254] on div "Uploaded by applicant on Sep 10, 2025 at 04:15:05" at bounding box center [875, 257] width 207 height 11
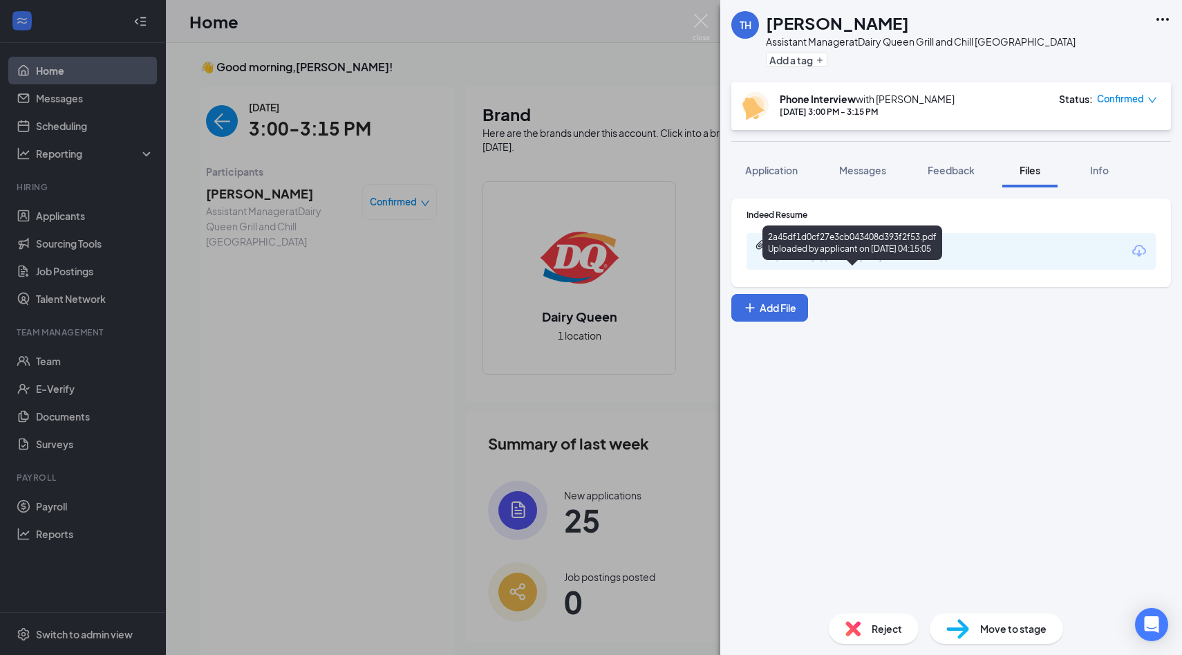
scroll to position [29, 0]
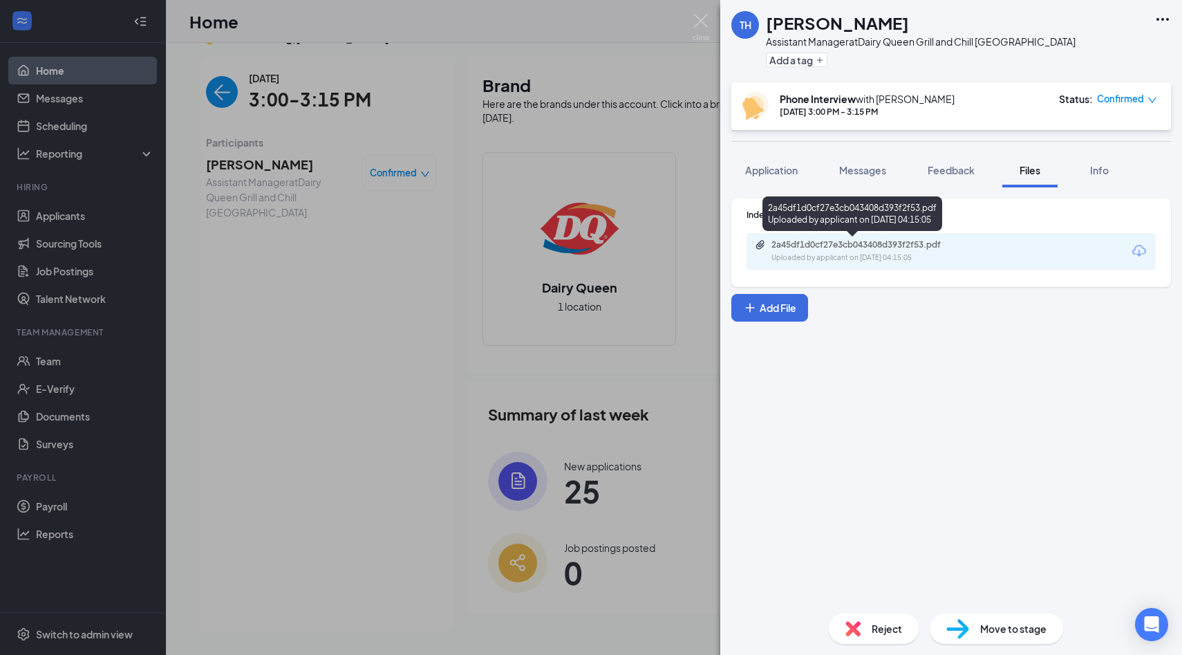
click at [852, 249] on div "2a45df1d0cf27e3cb043408d393f2f53.pdf" at bounding box center [869, 244] width 194 height 11
